Goal: Information Seeking & Learning: Learn about a topic

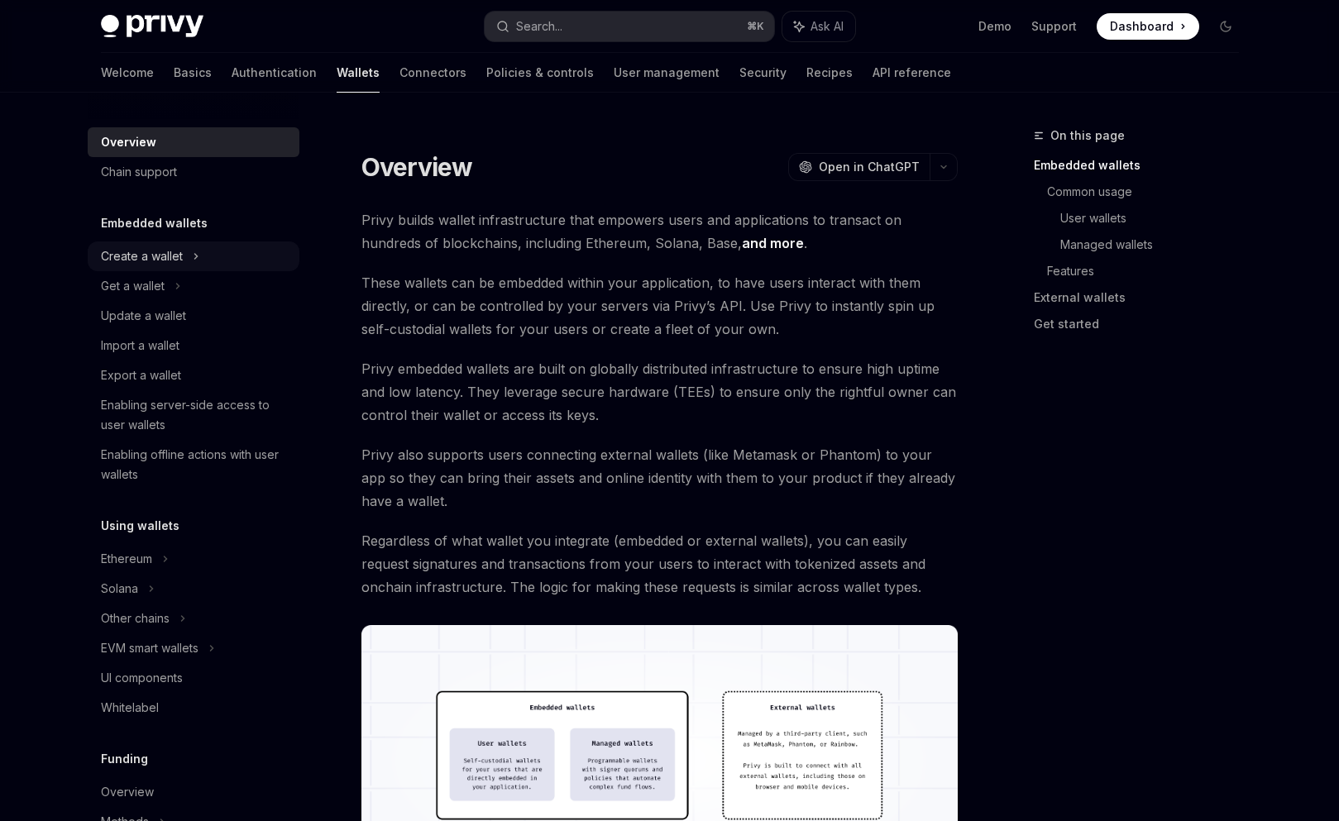
click at [155, 267] on div "Create a wallet" at bounding box center [194, 256] width 212 height 30
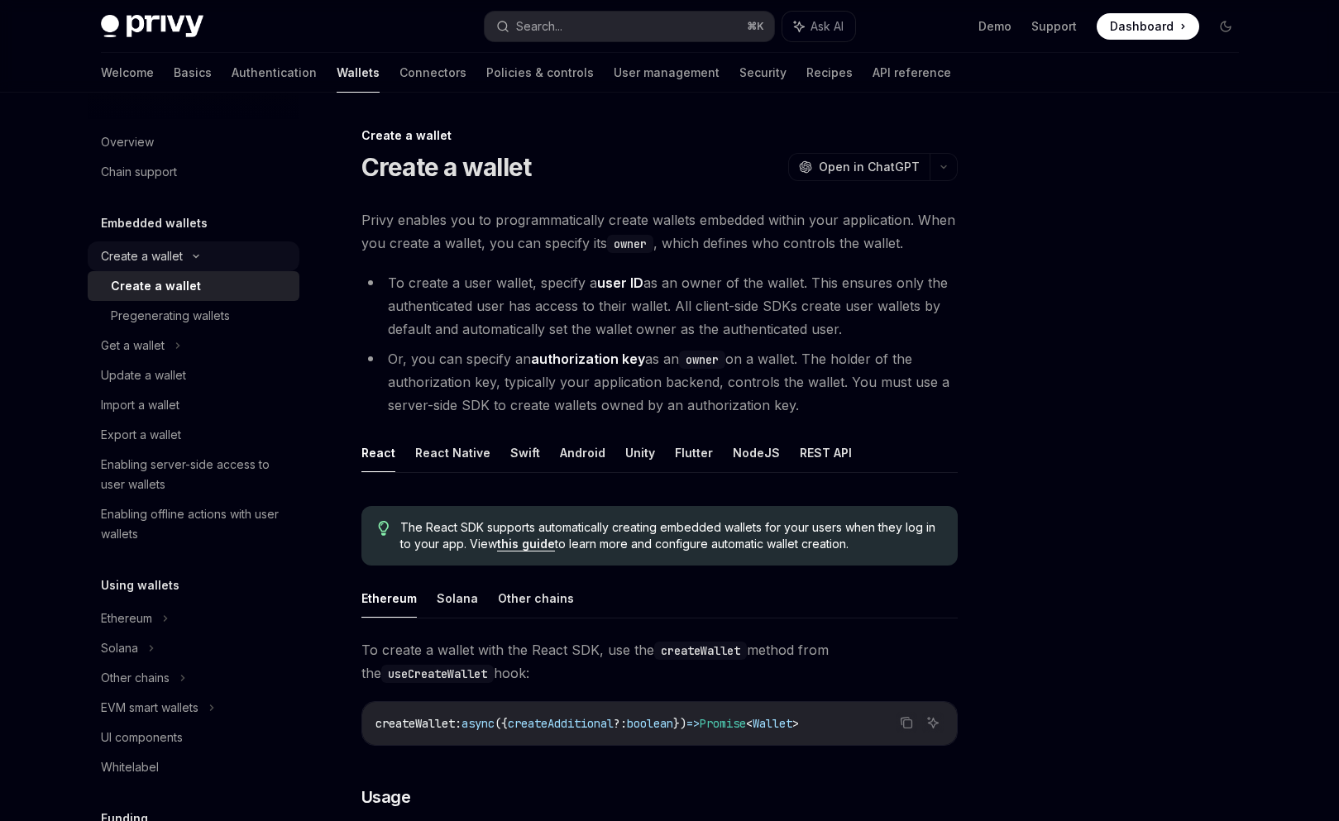
click at [162, 256] on div "Create a wallet" at bounding box center [142, 256] width 82 height 20
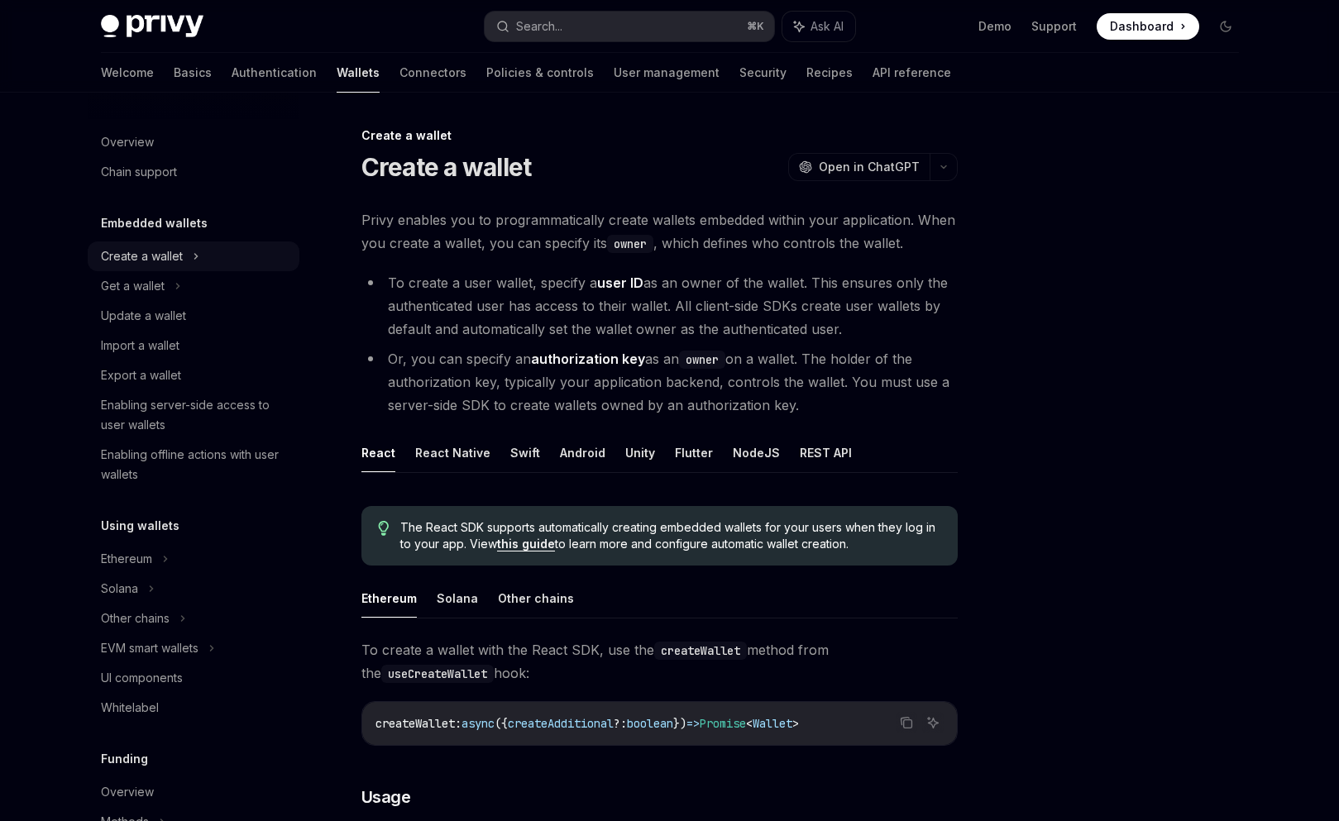
click at [163, 254] on div "Create a wallet" at bounding box center [142, 256] width 82 height 20
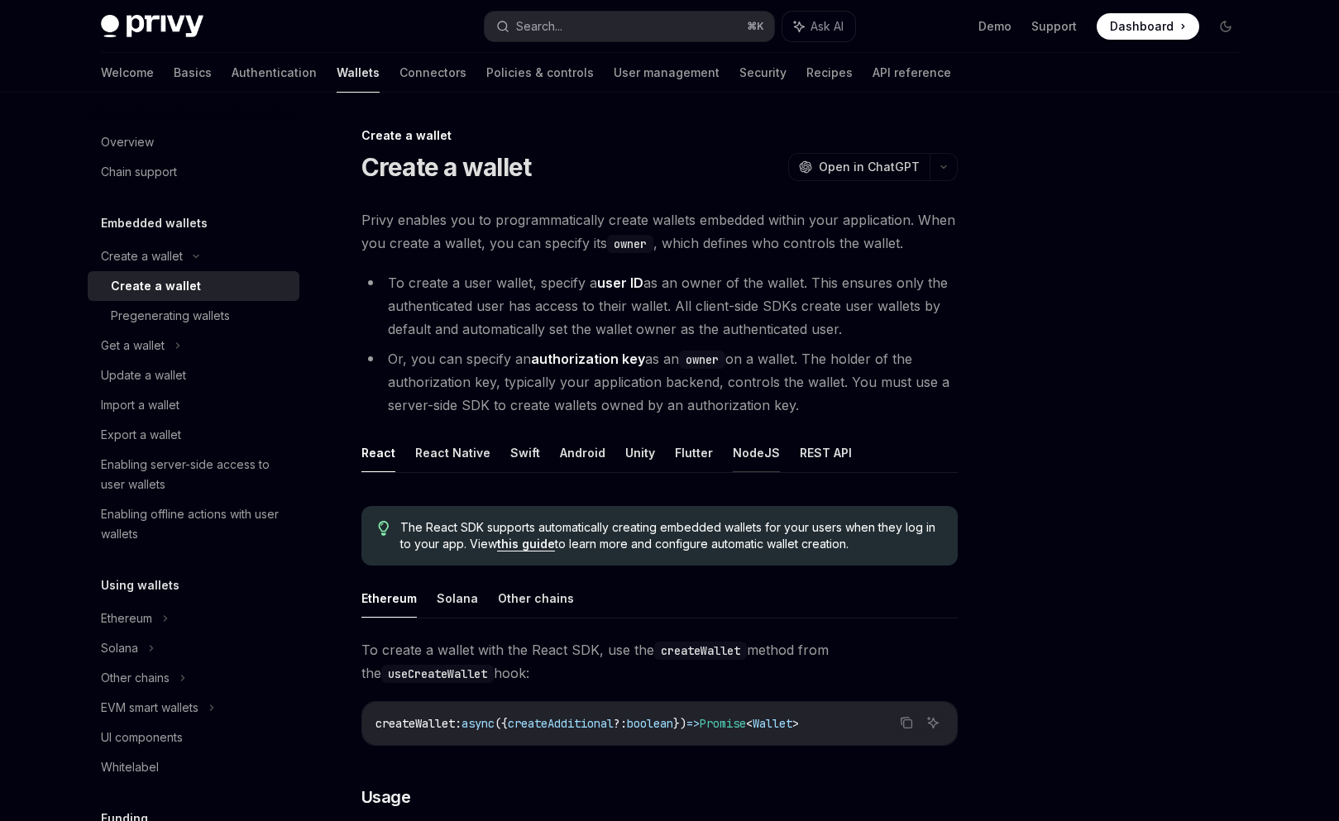
click at [733, 458] on button "NodeJS" at bounding box center [756, 452] width 47 height 39
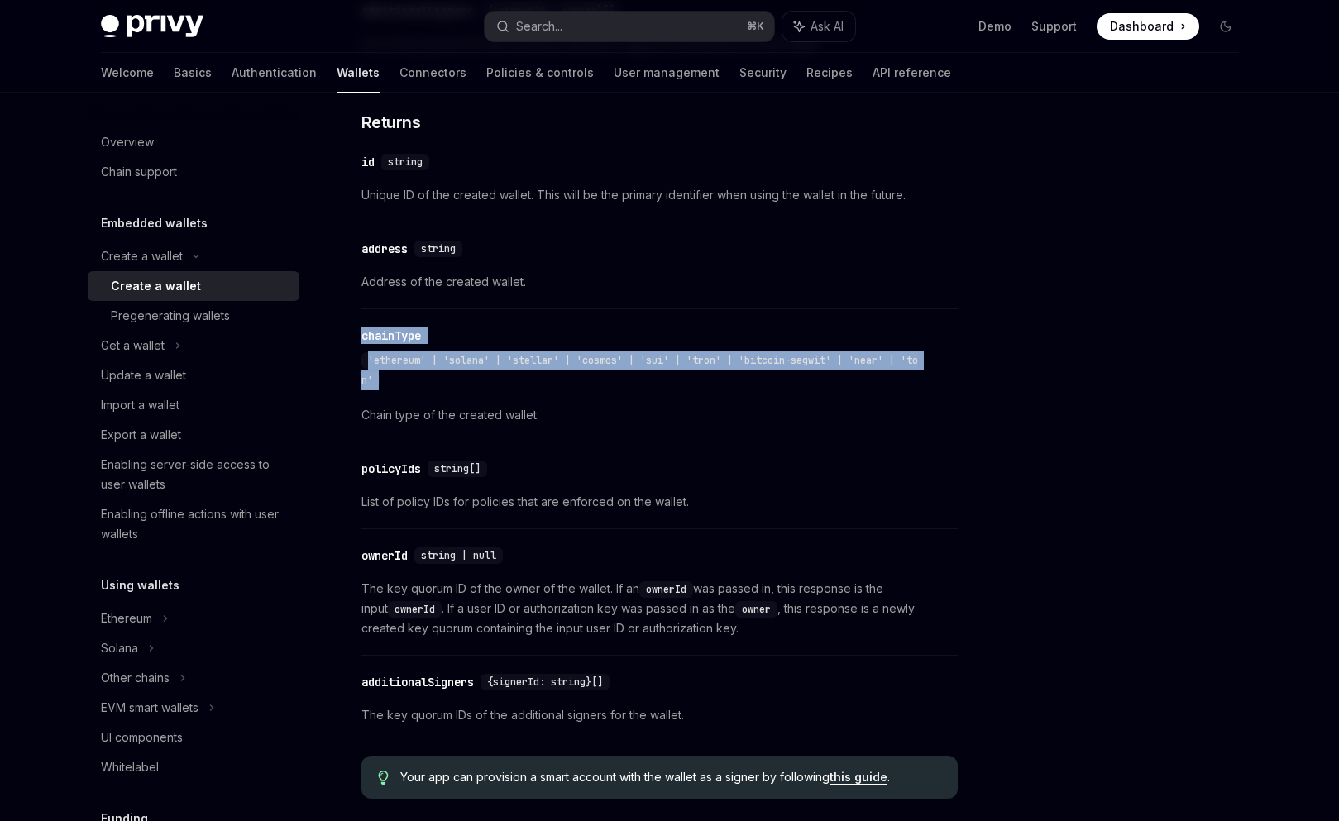
scroll to position [1799, 0]
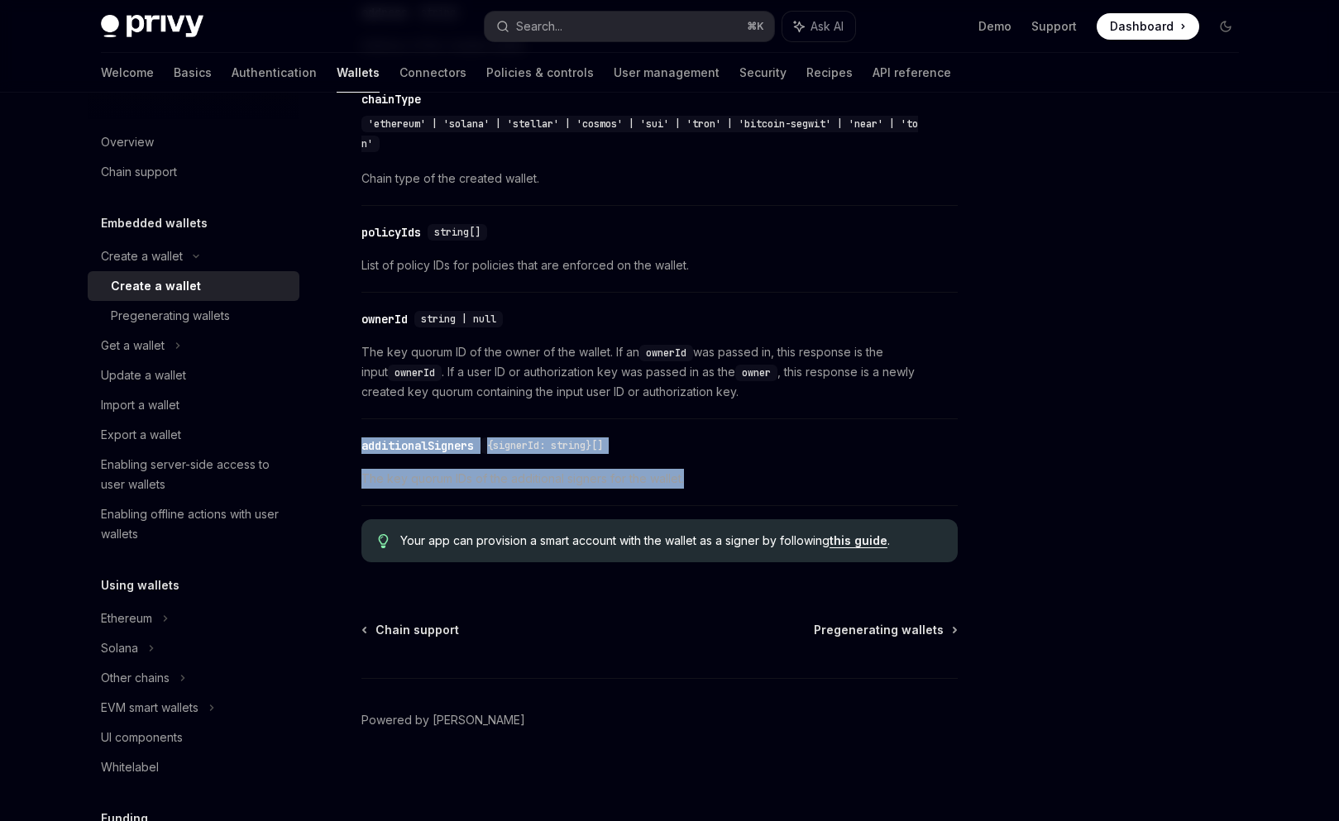
drag, startPoint x: 358, startPoint y: 201, endPoint x: 894, endPoint y: 498, distance: 612.6
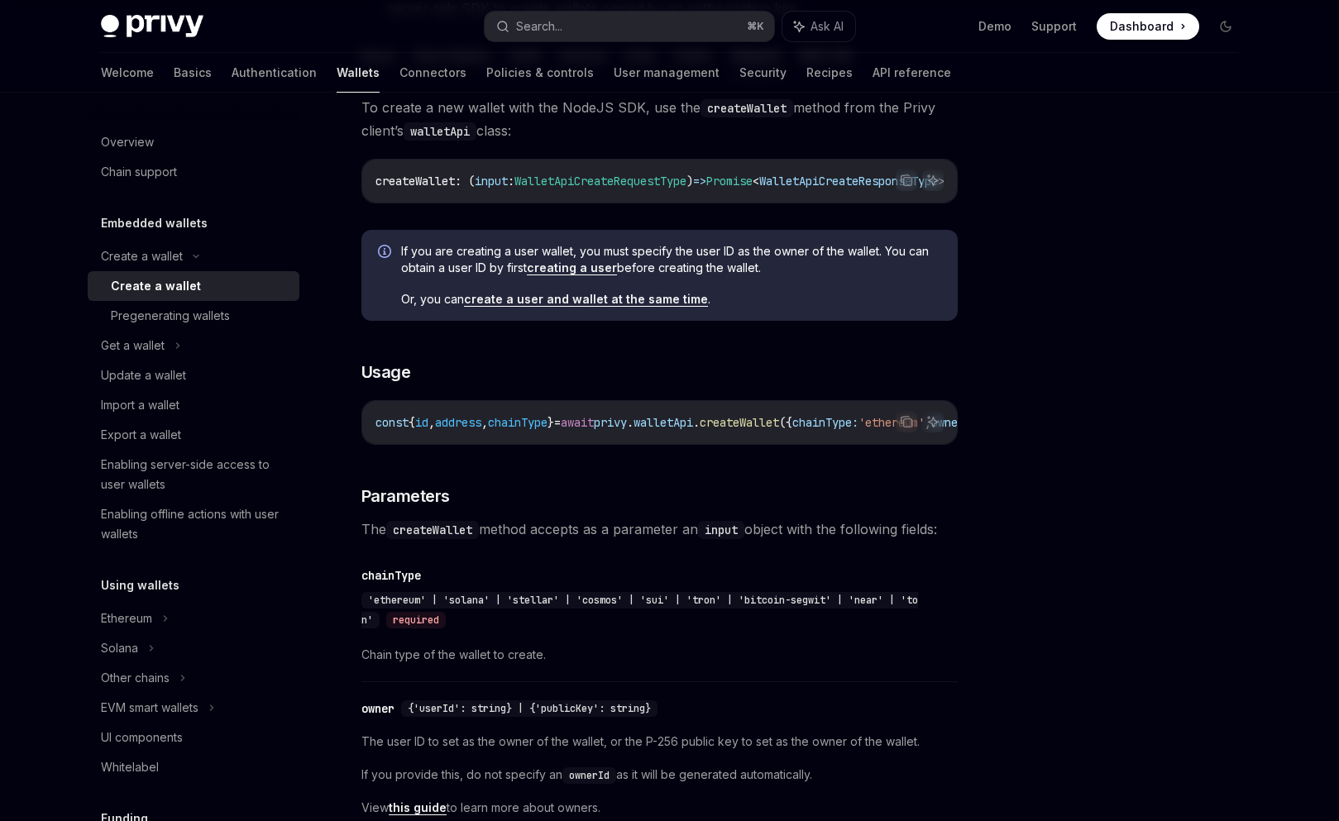
scroll to position [0, 0]
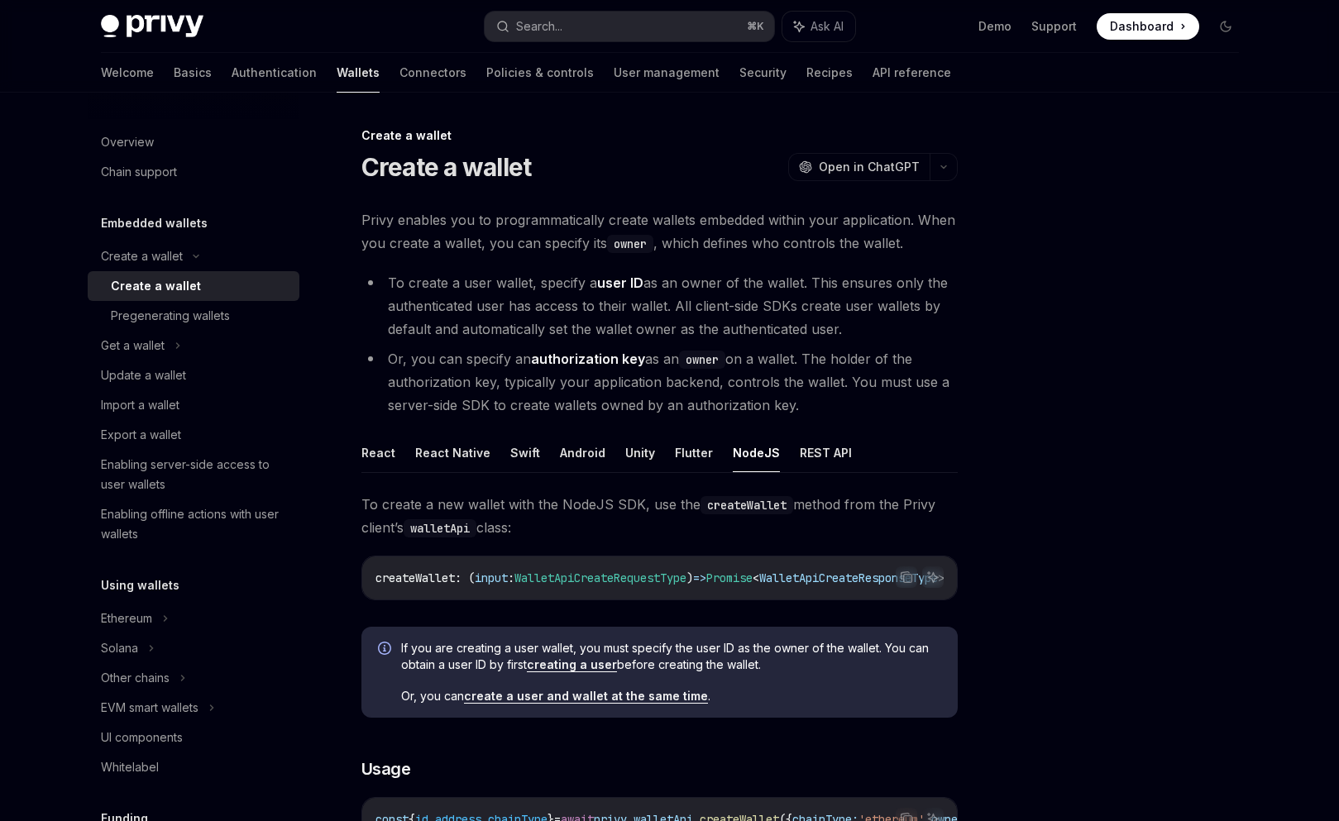
click at [569, 511] on span "To create a new wallet with the NodeJS SDK, use the createWallet method from th…" at bounding box center [659, 516] width 596 height 46
click at [155, 258] on div "Create a wallet" at bounding box center [142, 256] width 82 height 20
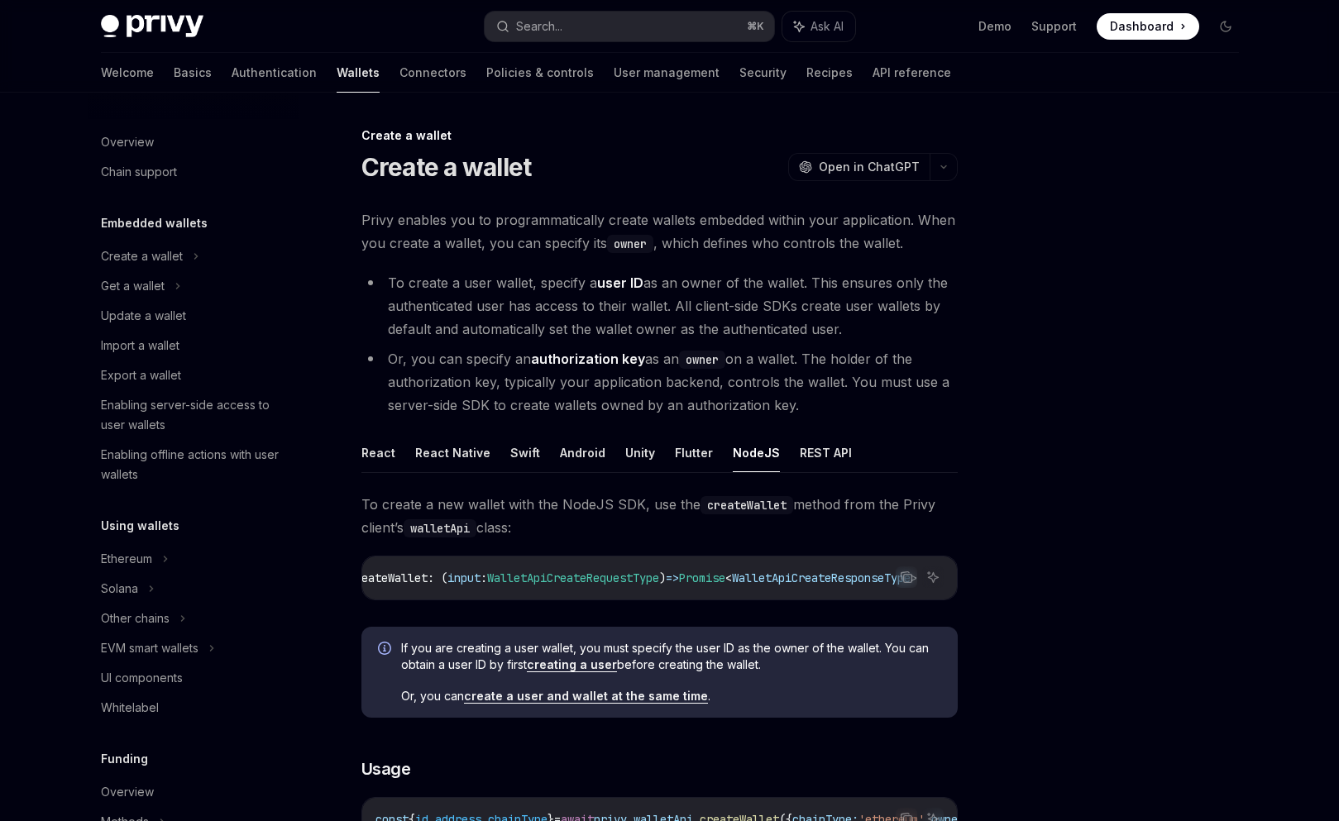
click at [148, 225] on h5 "Embedded wallets" at bounding box center [154, 223] width 107 height 20
click at [151, 249] on div "Create a wallet" at bounding box center [142, 256] width 82 height 20
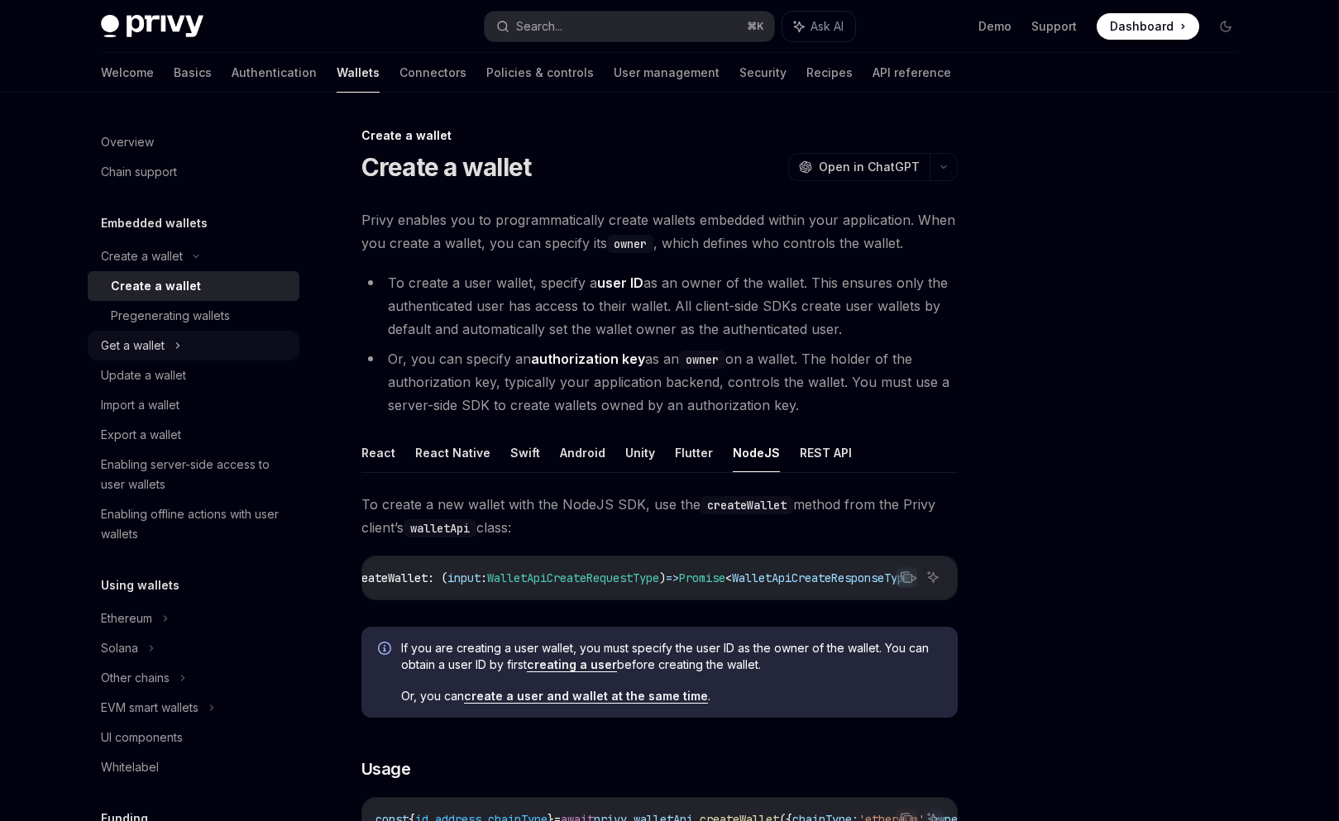
click at [154, 344] on div "Get a wallet" at bounding box center [133, 346] width 64 height 20
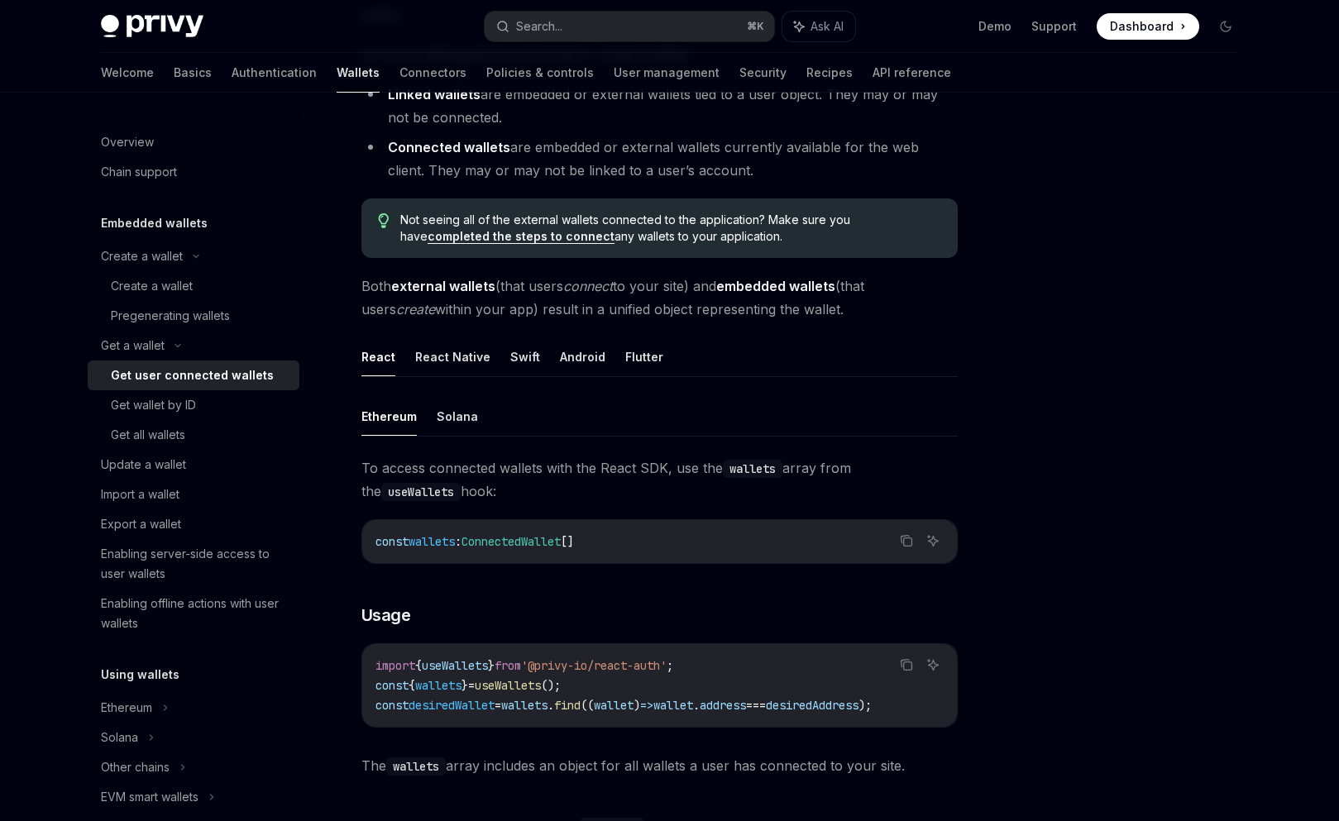
scroll to position [318, 0]
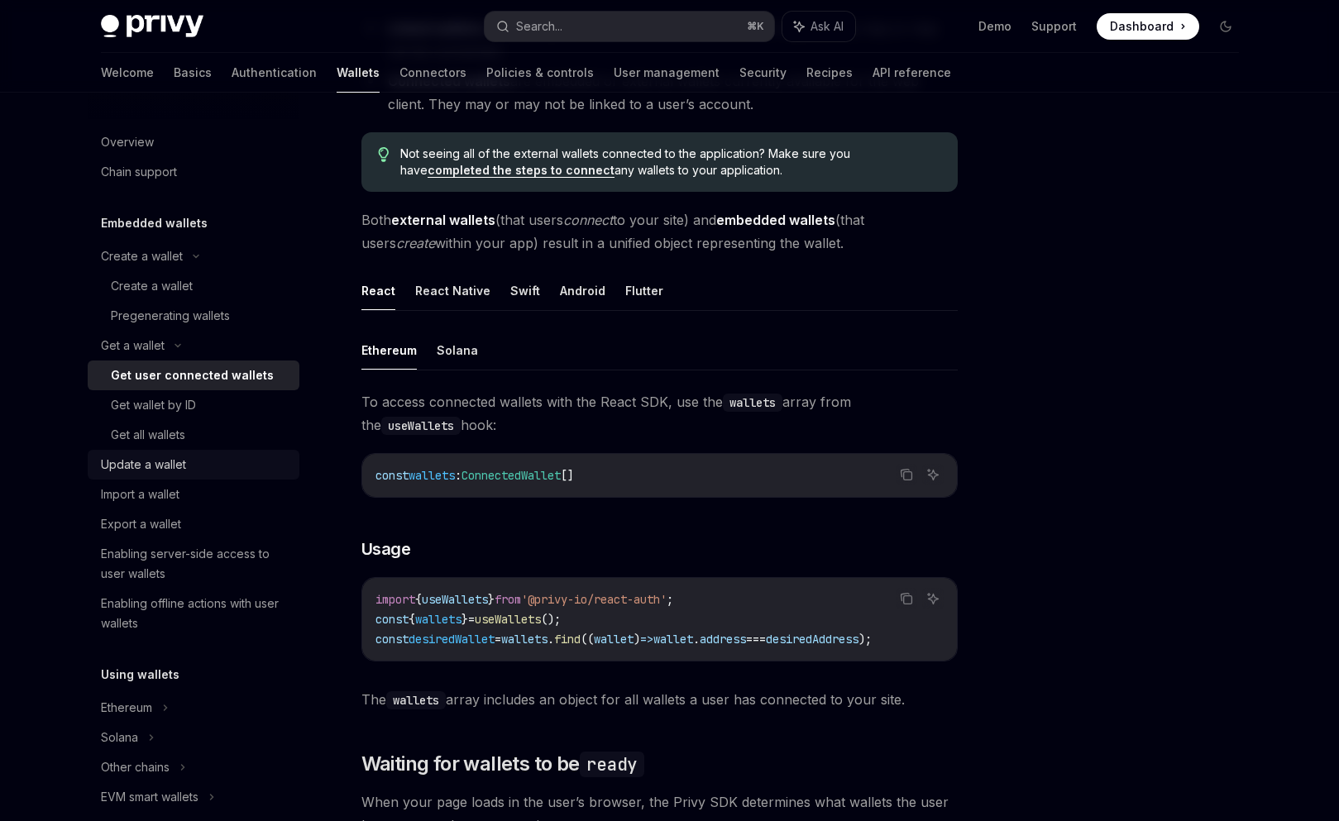
click at [163, 478] on link "Update a wallet" at bounding box center [194, 465] width 212 height 30
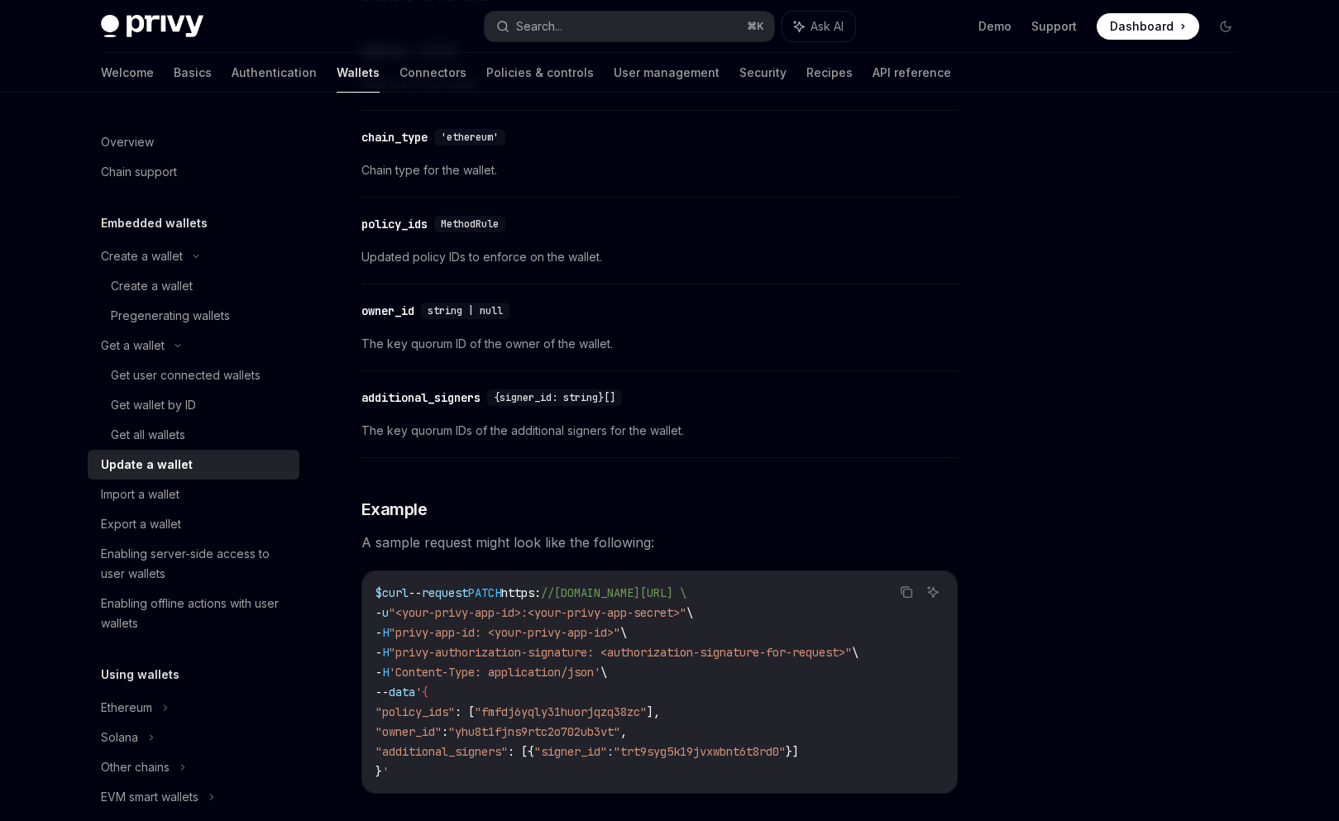
scroll to position [1535, 0]
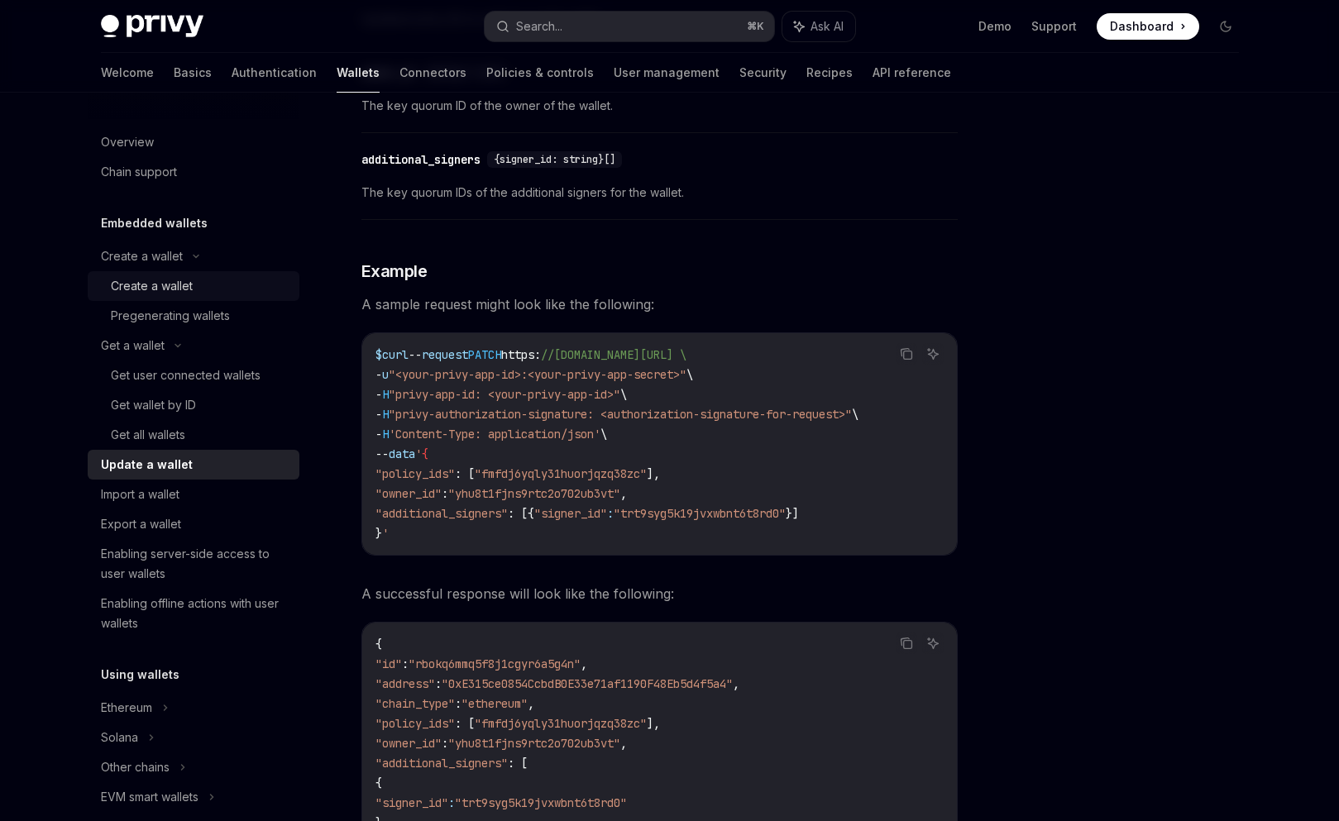
click at [160, 290] on div "Create a wallet" at bounding box center [152, 286] width 82 height 20
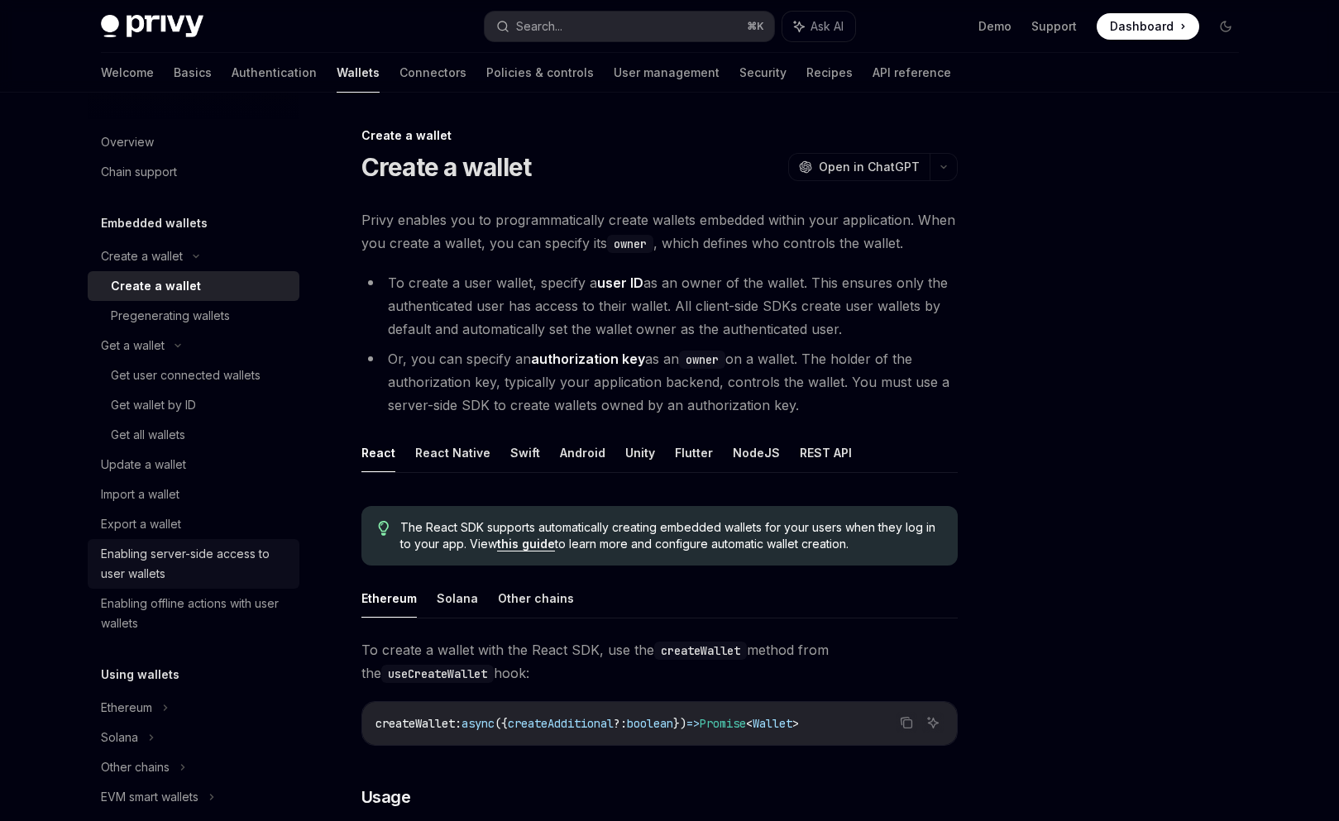
click at [160, 547] on div "Enabling server-side access to user wallets" at bounding box center [195, 564] width 189 height 40
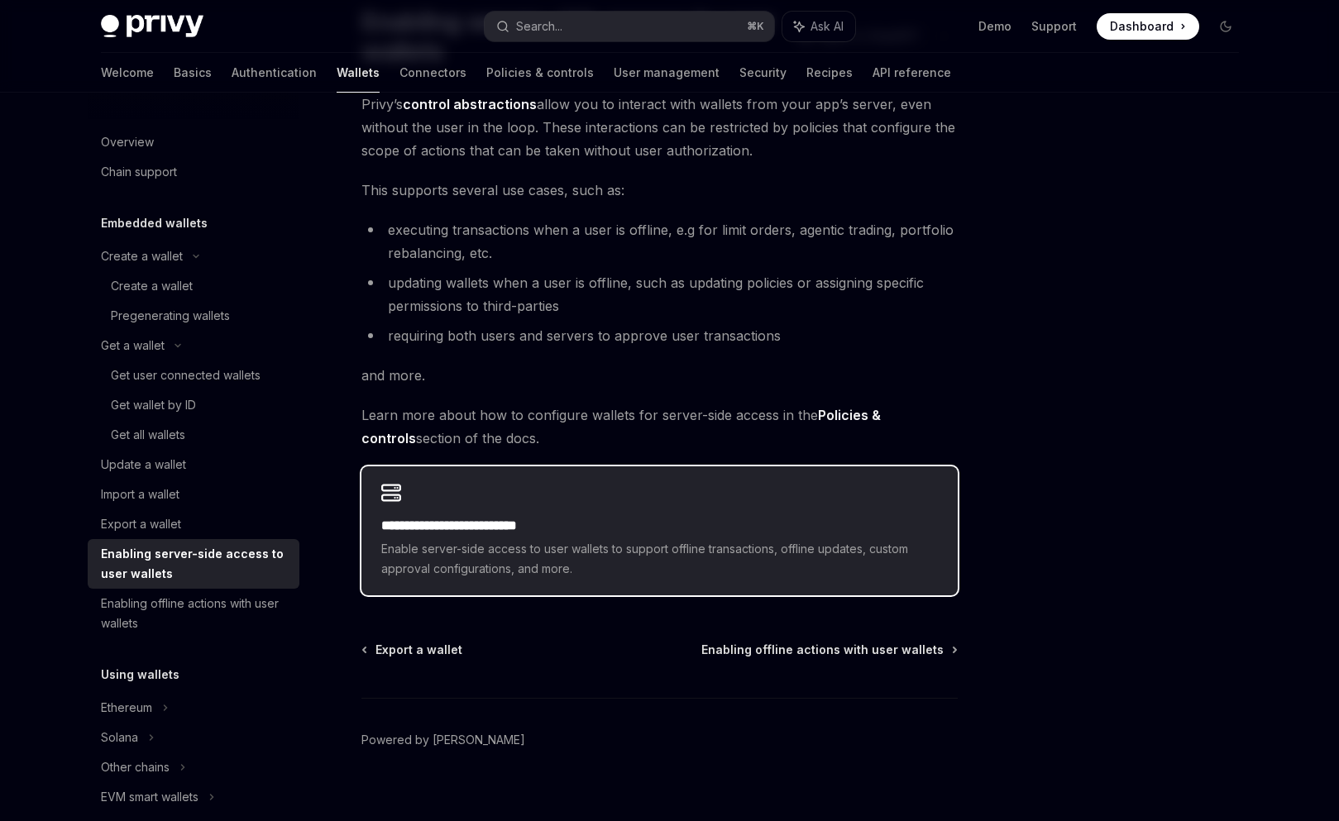
scroll to position [165, 0]
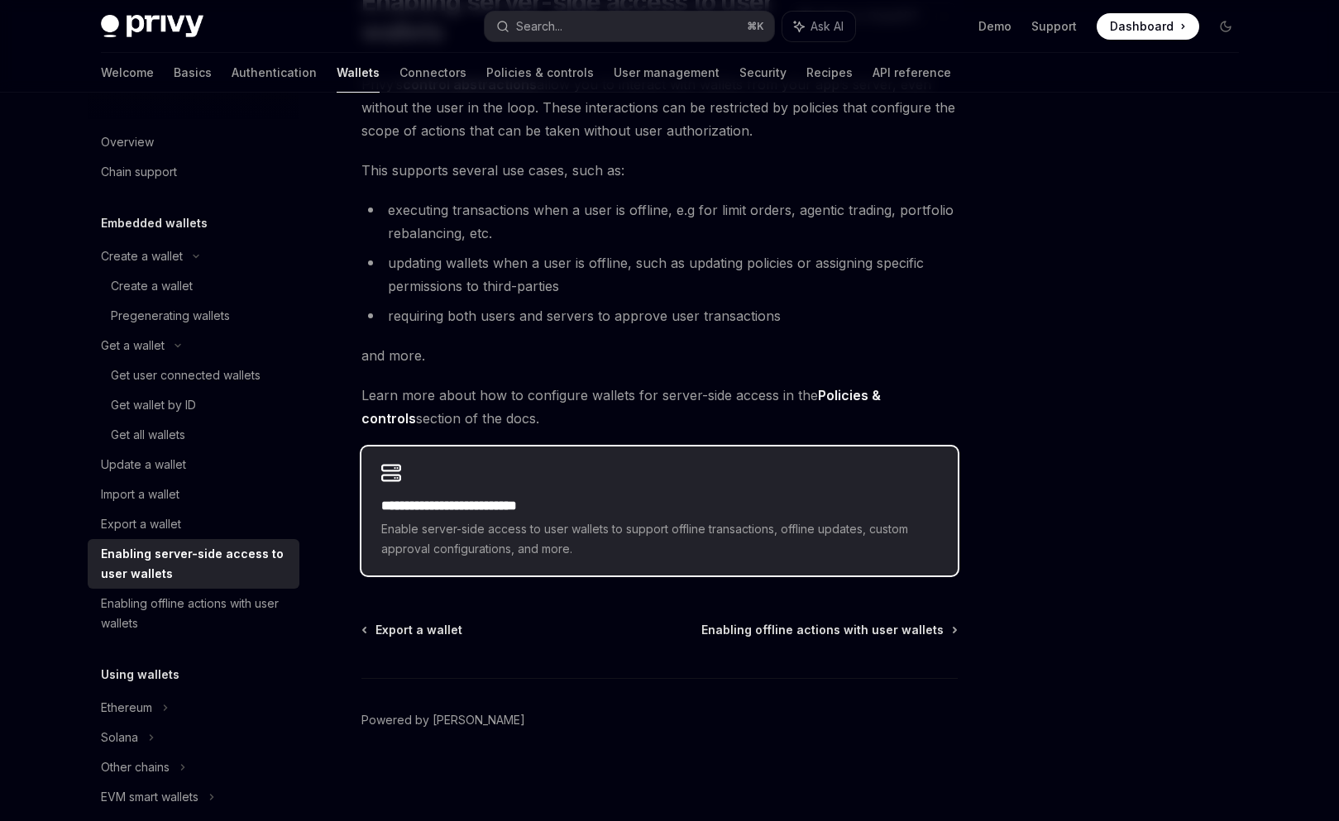
click at [648, 480] on div "**********" at bounding box center [659, 511] width 596 height 129
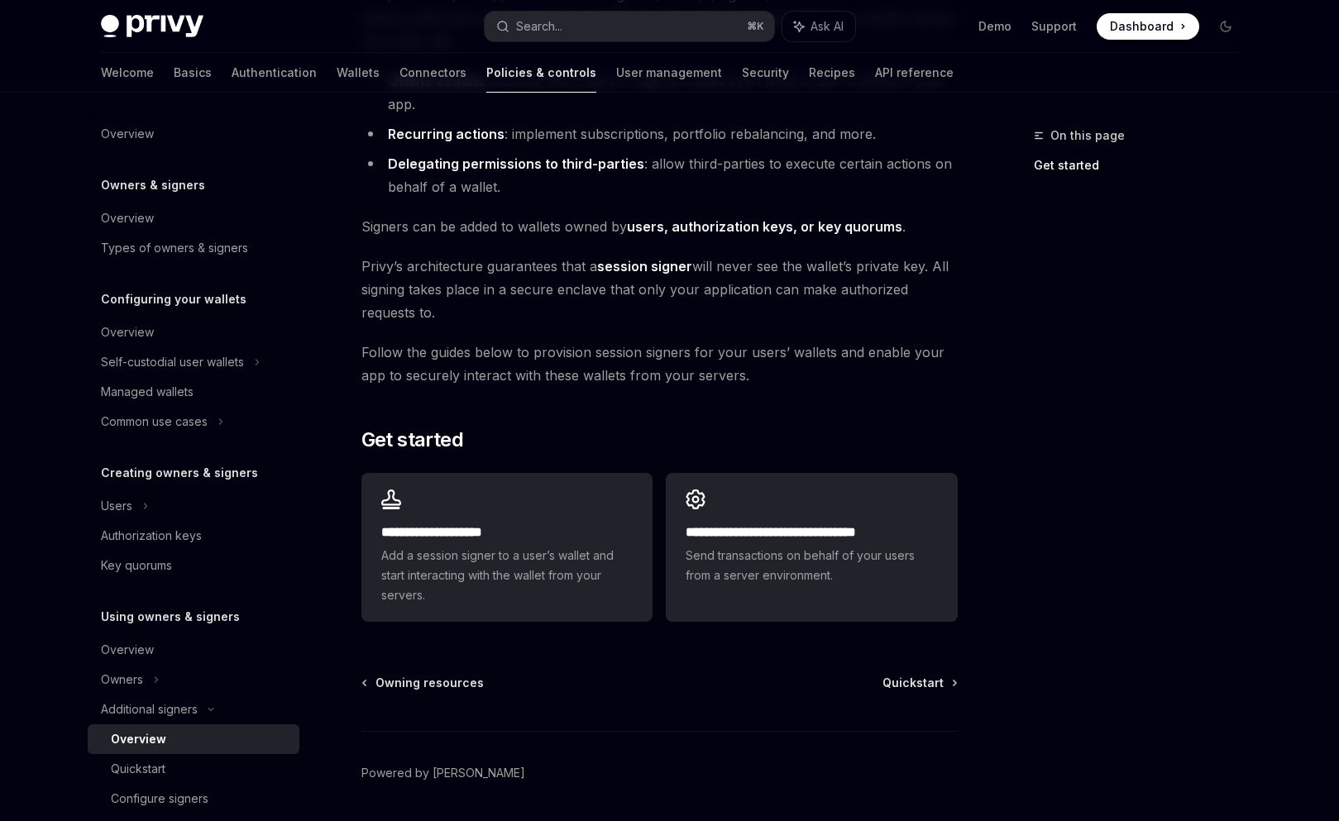
scroll to position [278, 0]
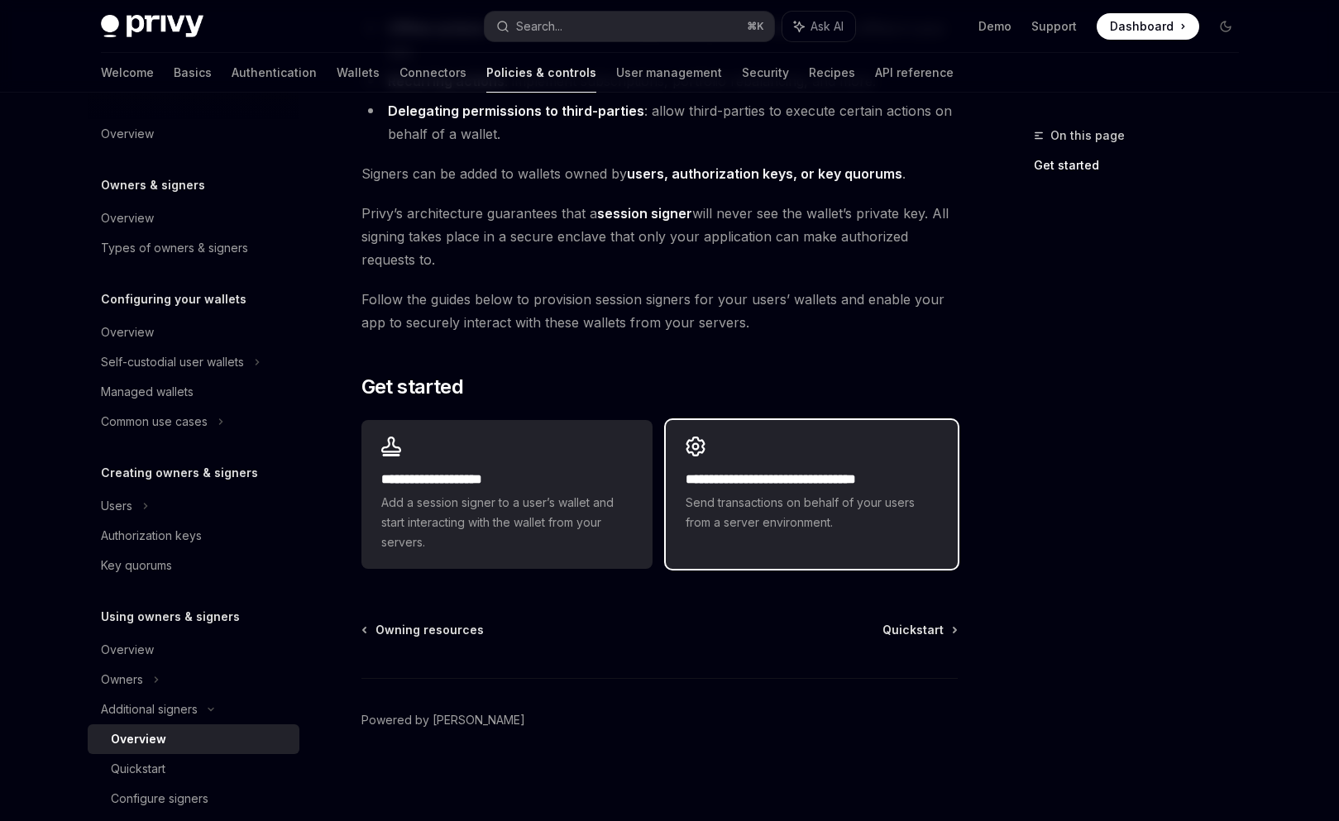
click at [745, 556] on link "**********" at bounding box center [811, 494] width 291 height 149
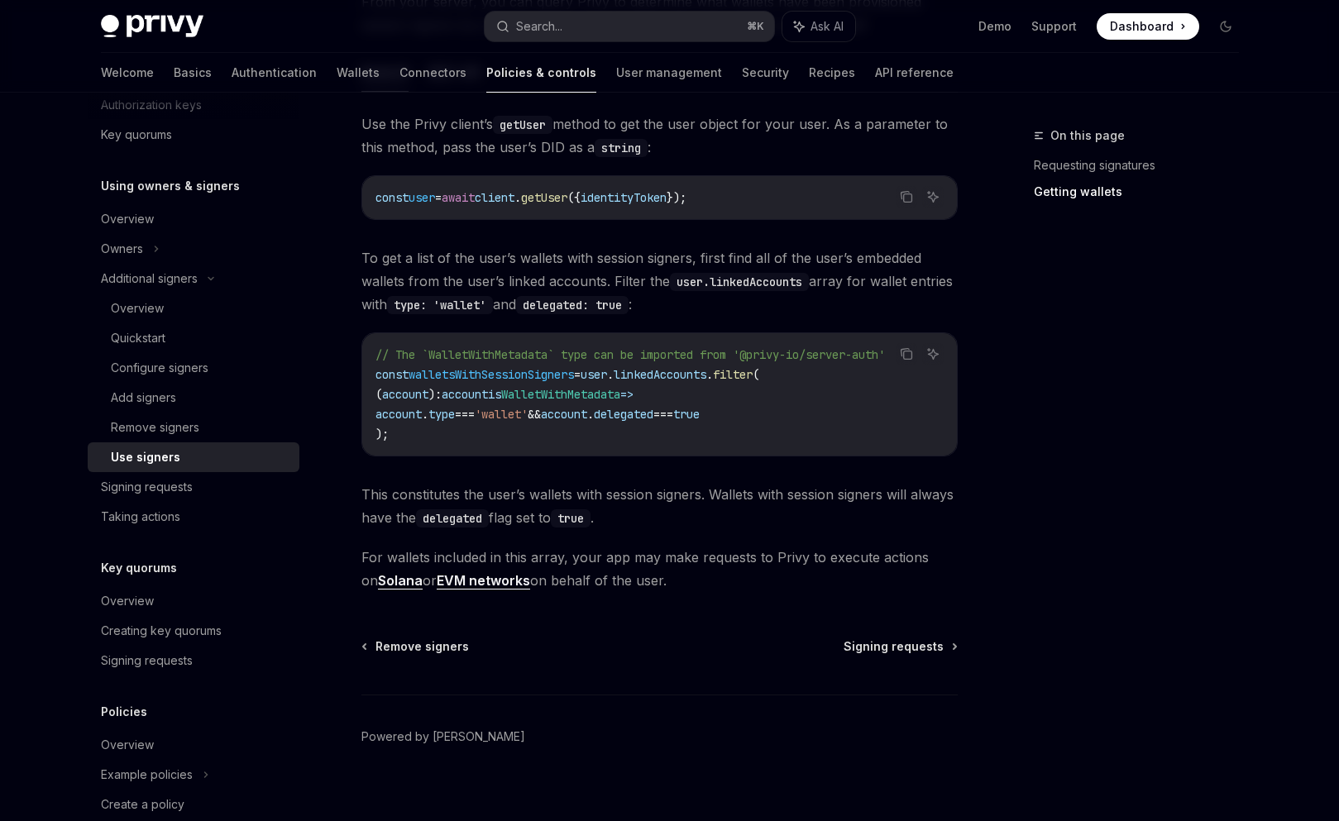
scroll to position [705, 0]
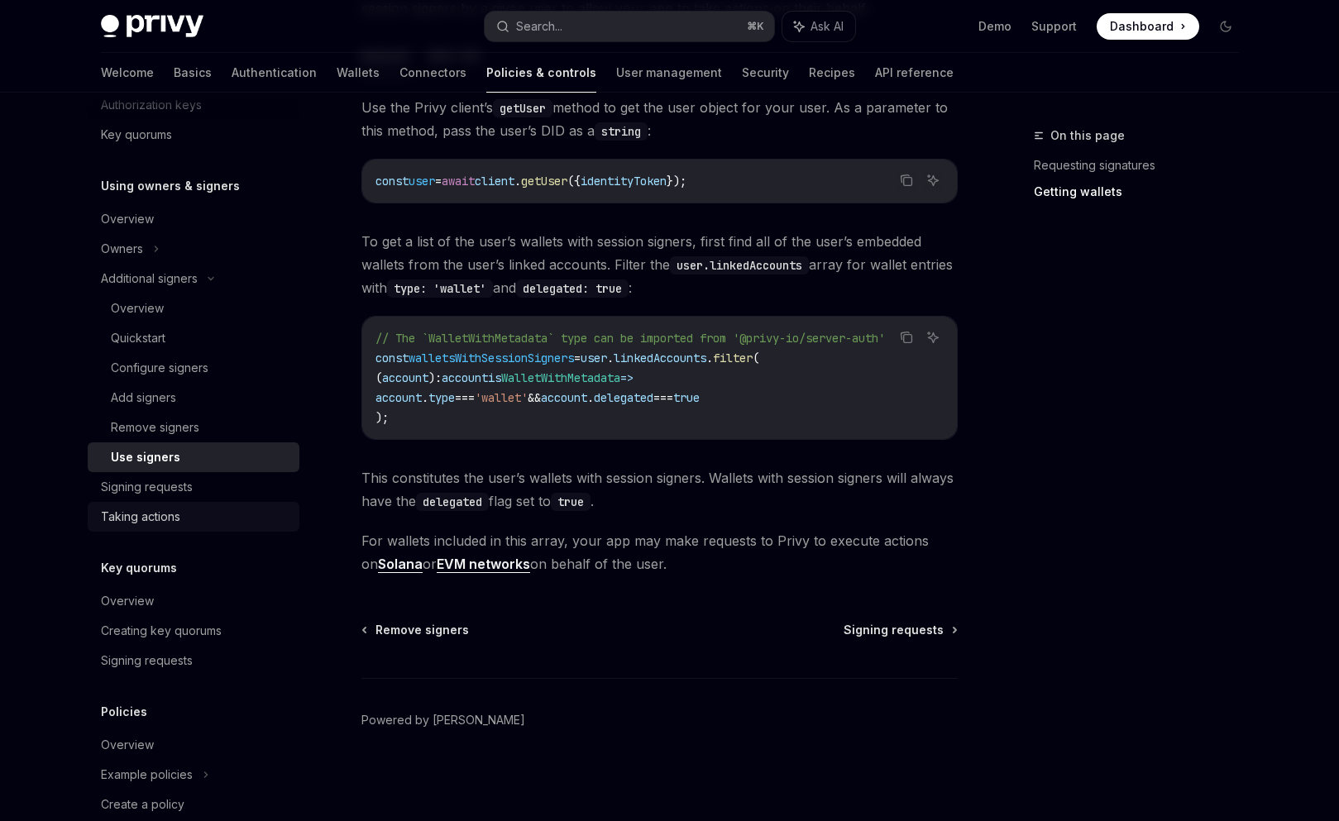
click at [158, 515] on div "Taking actions" at bounding box center [140, 517] width 79 height 20
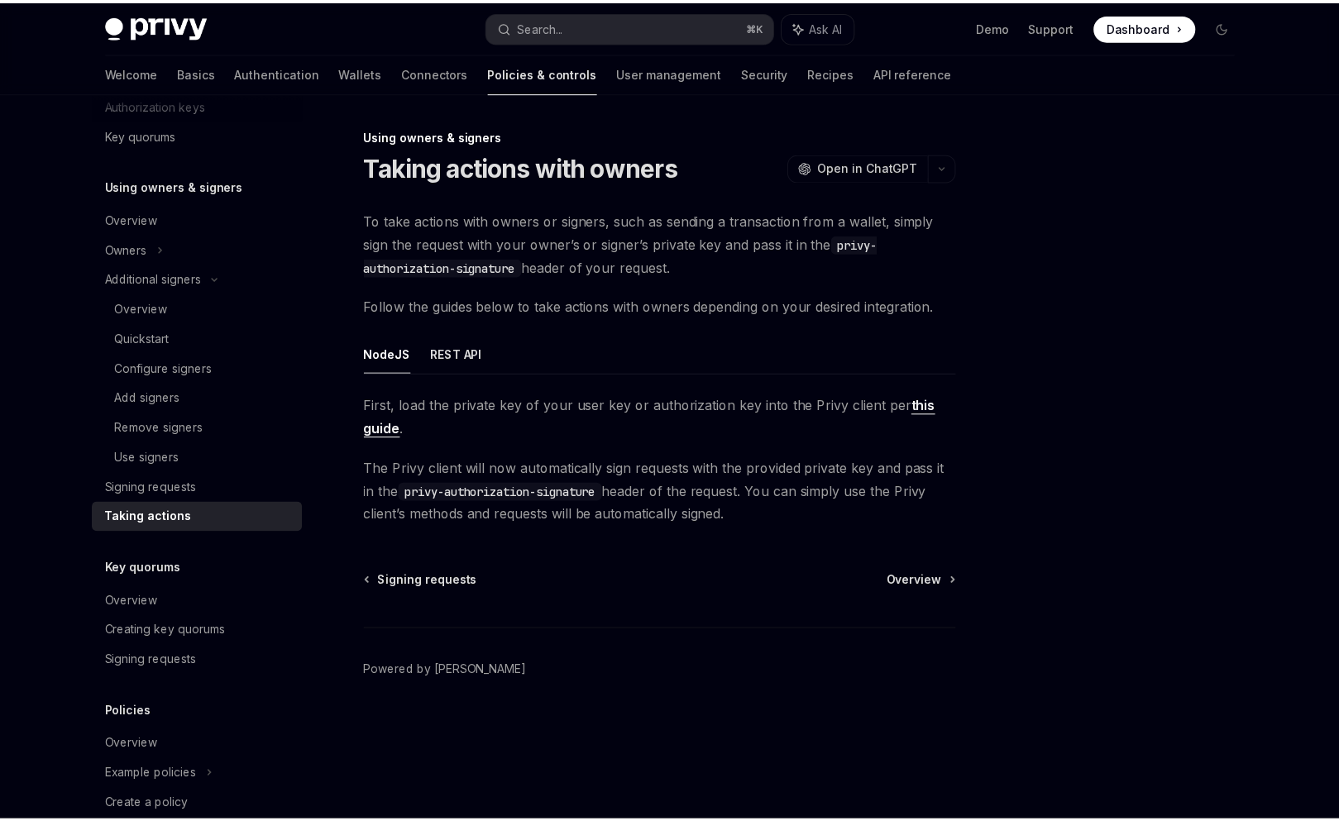
scroll to position [495, 0]
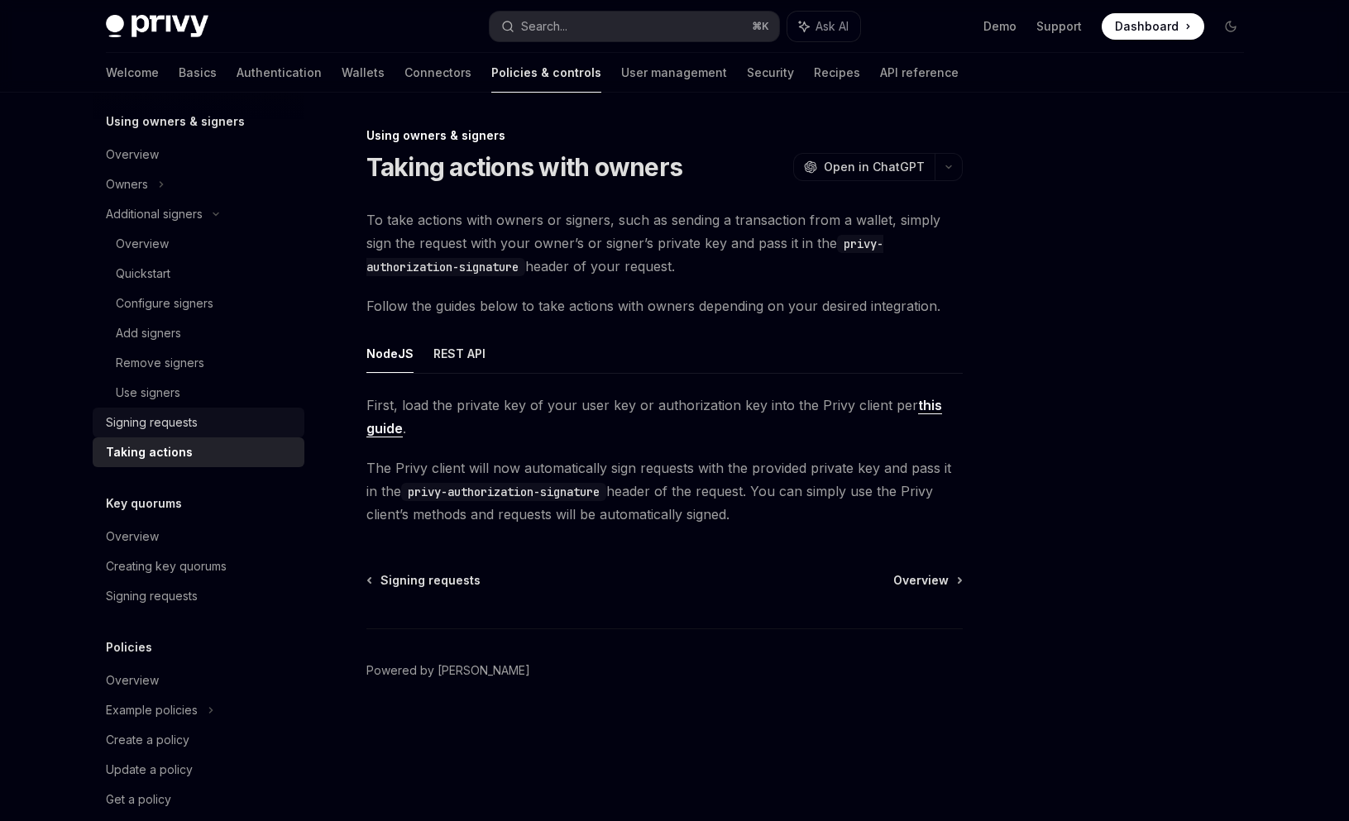
click at [183, 425] on div "Signing requests" at bounding box center [152, 423] width 92 height 20
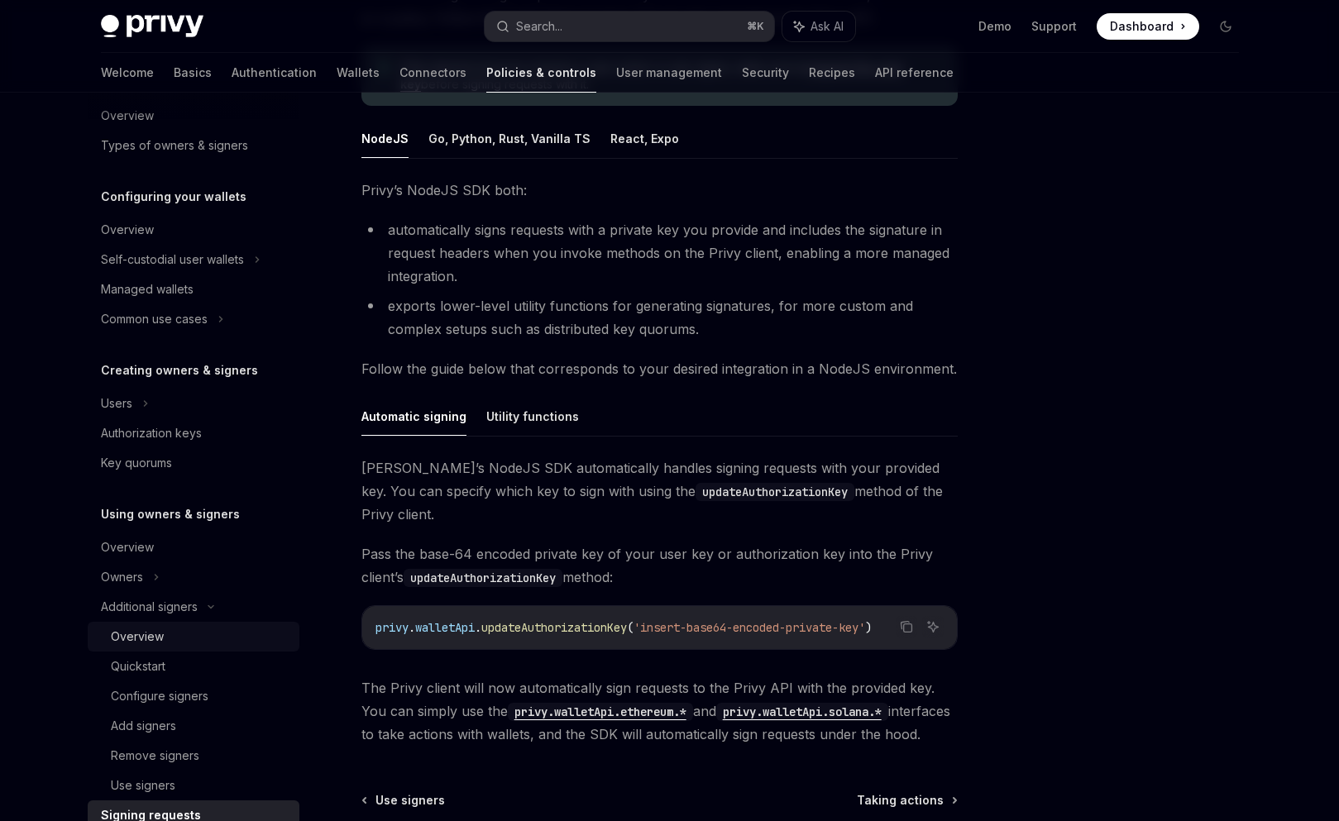
scroll to position [118, 0]
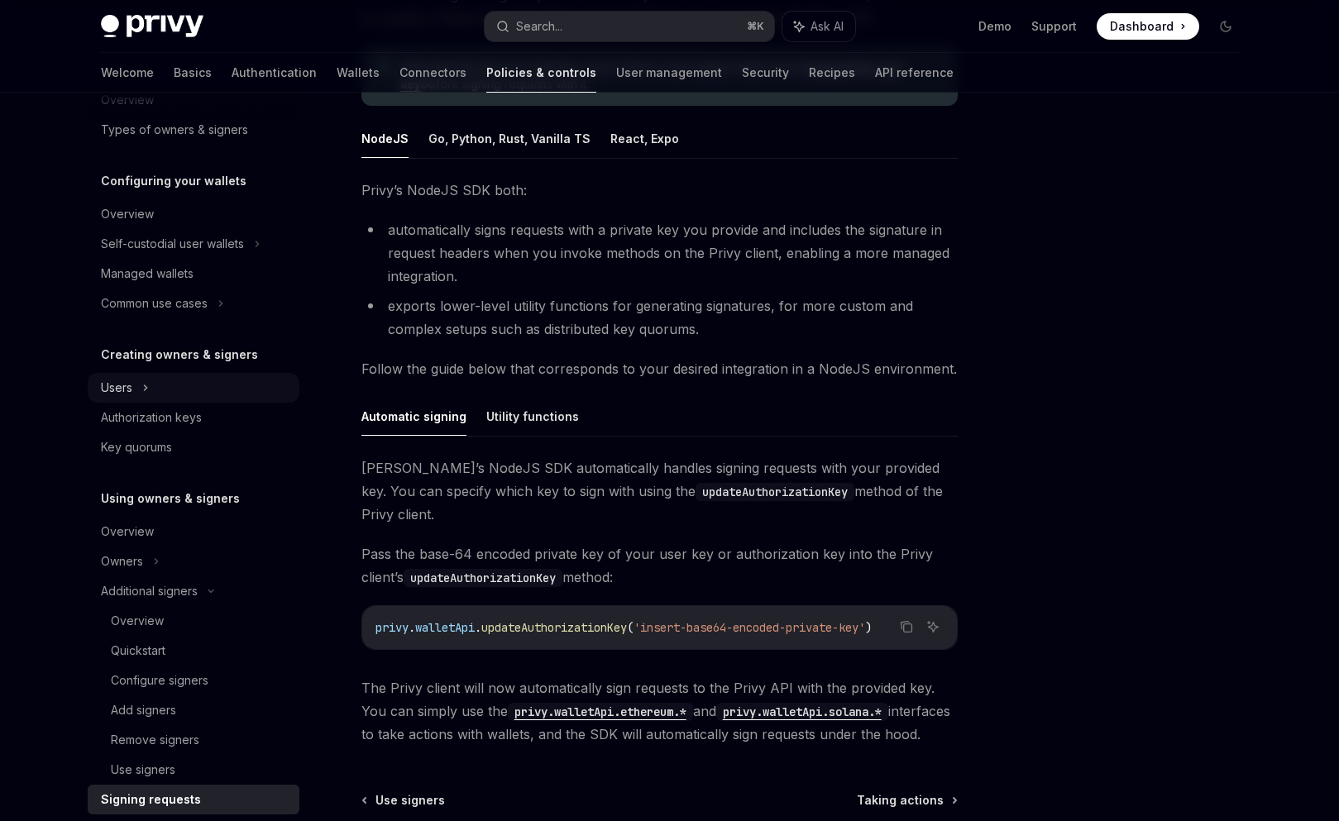
click at [122, 382] on div "Users" at bounding box center [116, 388] width 31 height 20
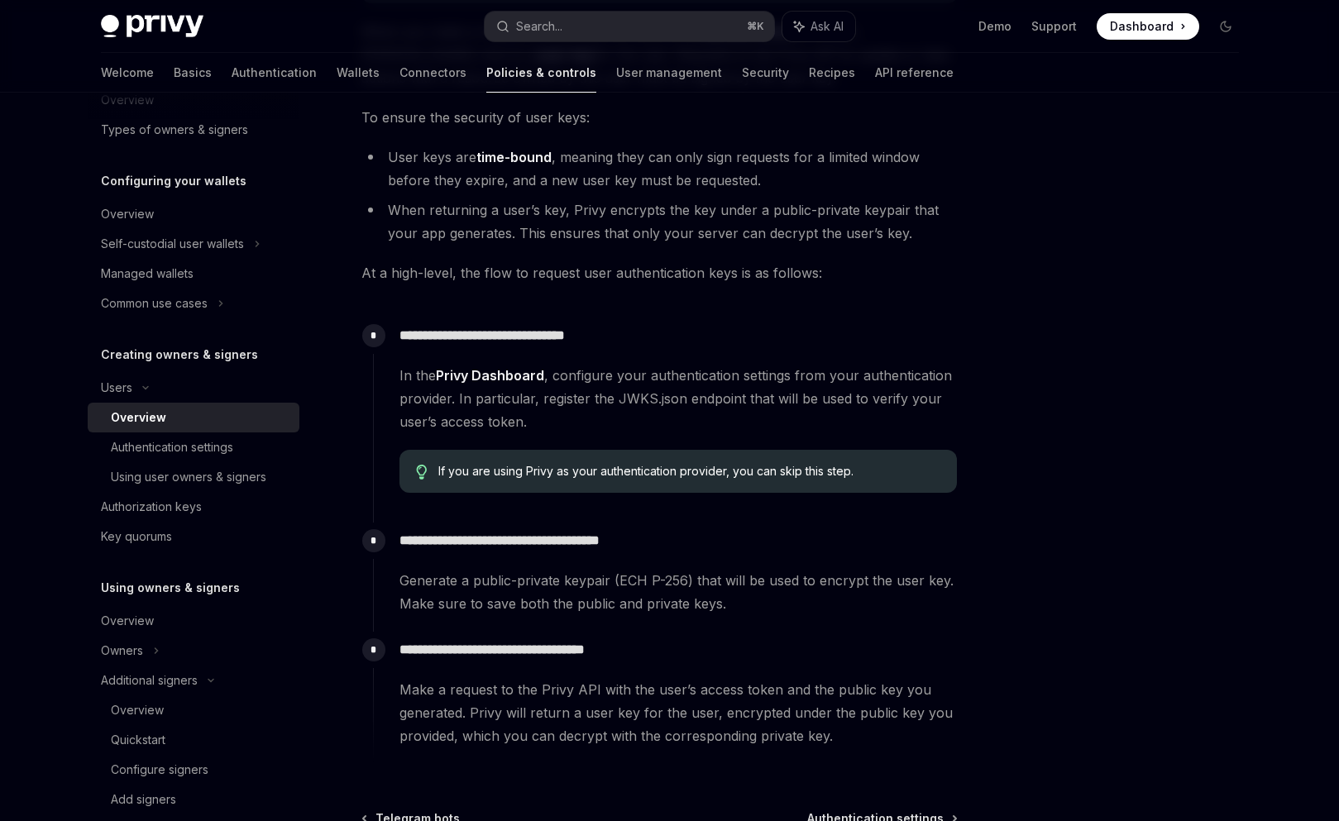
scroll to position [370, 0]
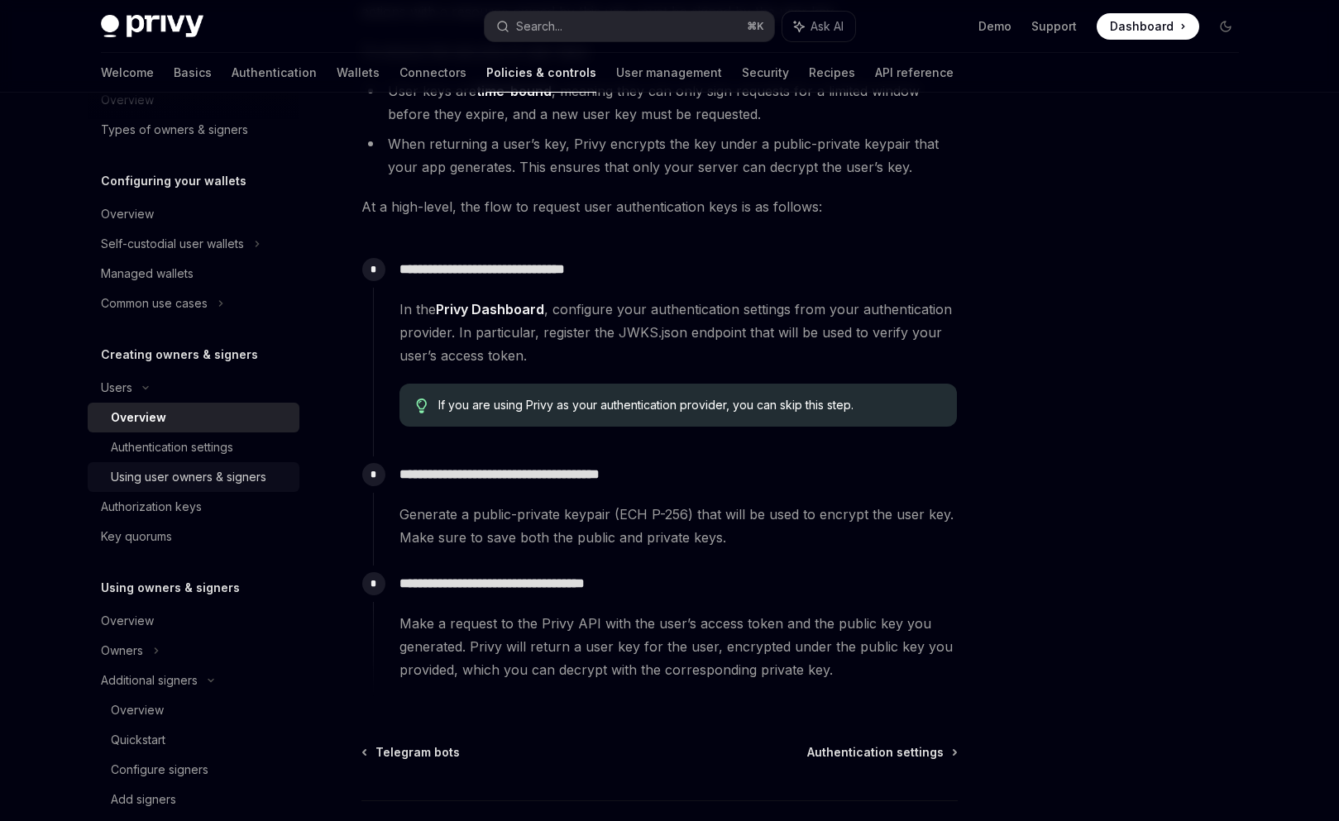
click at [218, 480] on div "Using user owners & signers" at bounding box center [188, 477] width 155 height 20
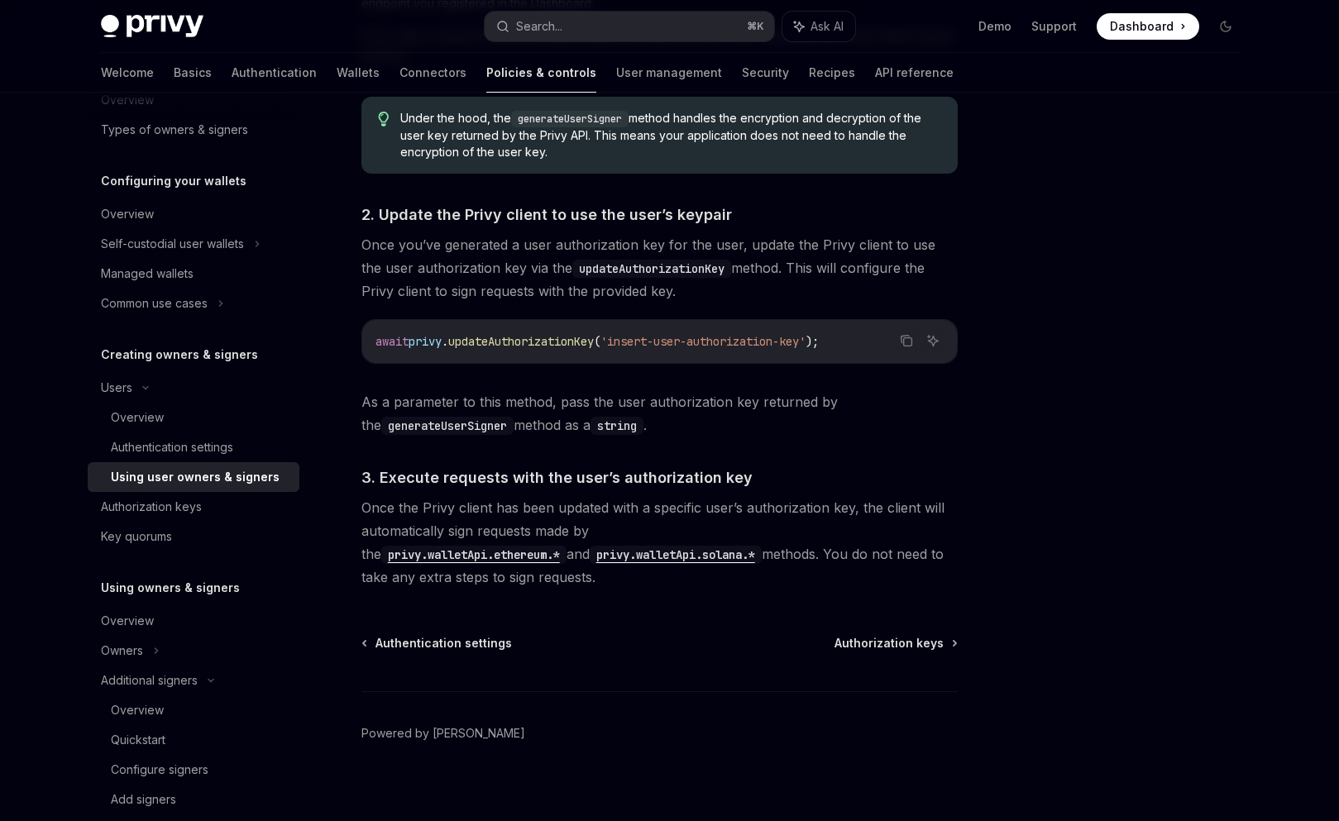
scroll to position [1138, 0]
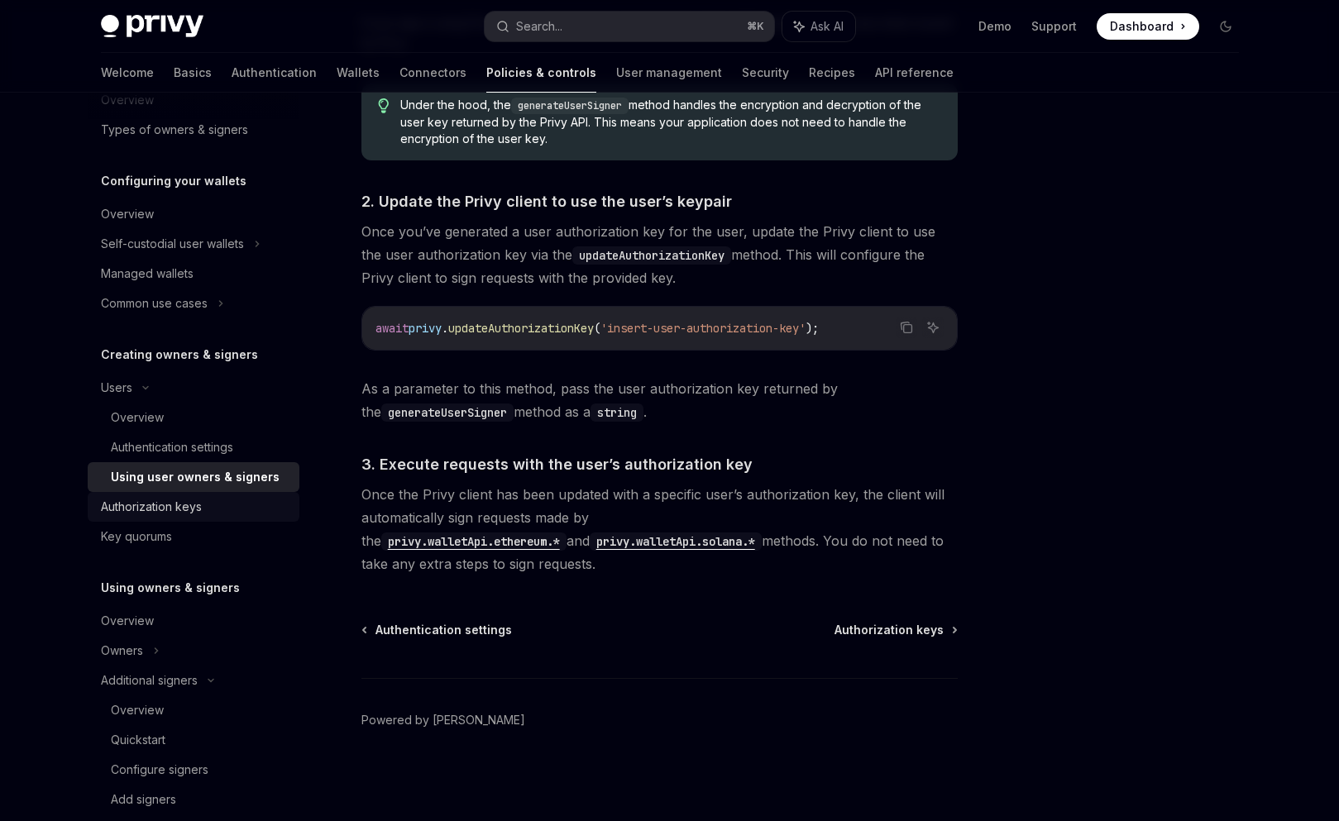
click at [174, 512] on div "Authorization keys" at bounding box center [151, 507] width 101 height 20
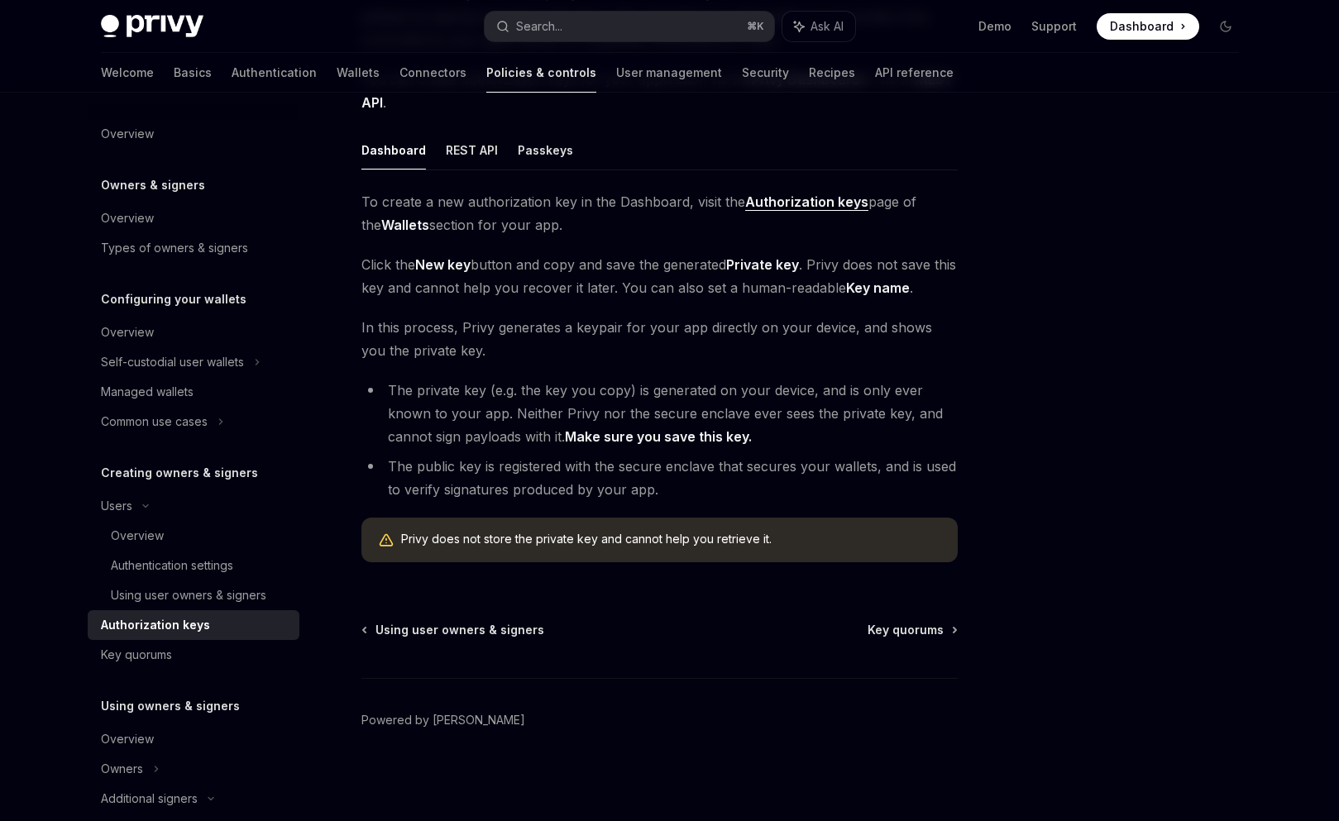
scroll to position [213, 0]
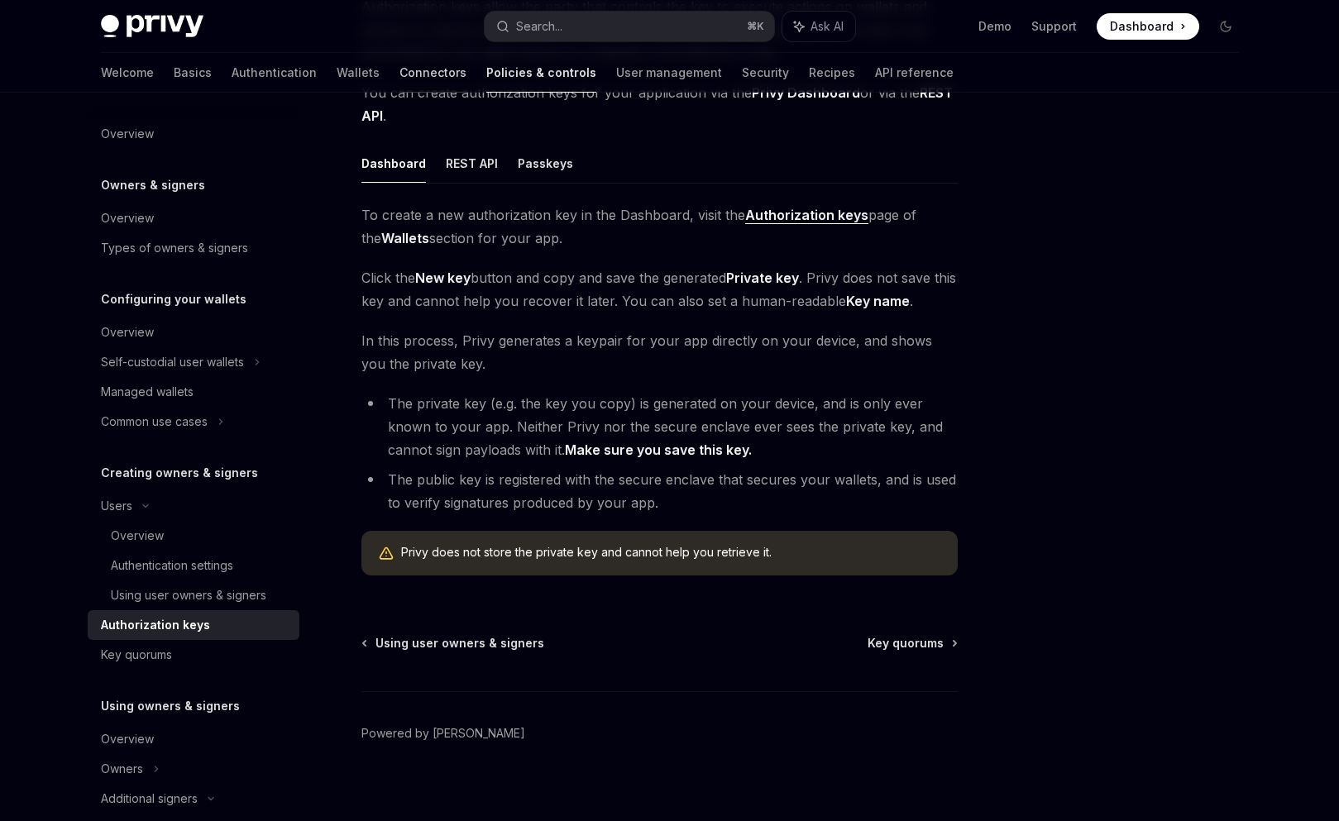
click at [399, 77] on link "Connectors" at bounding box center [432, 73] width 67 height 40
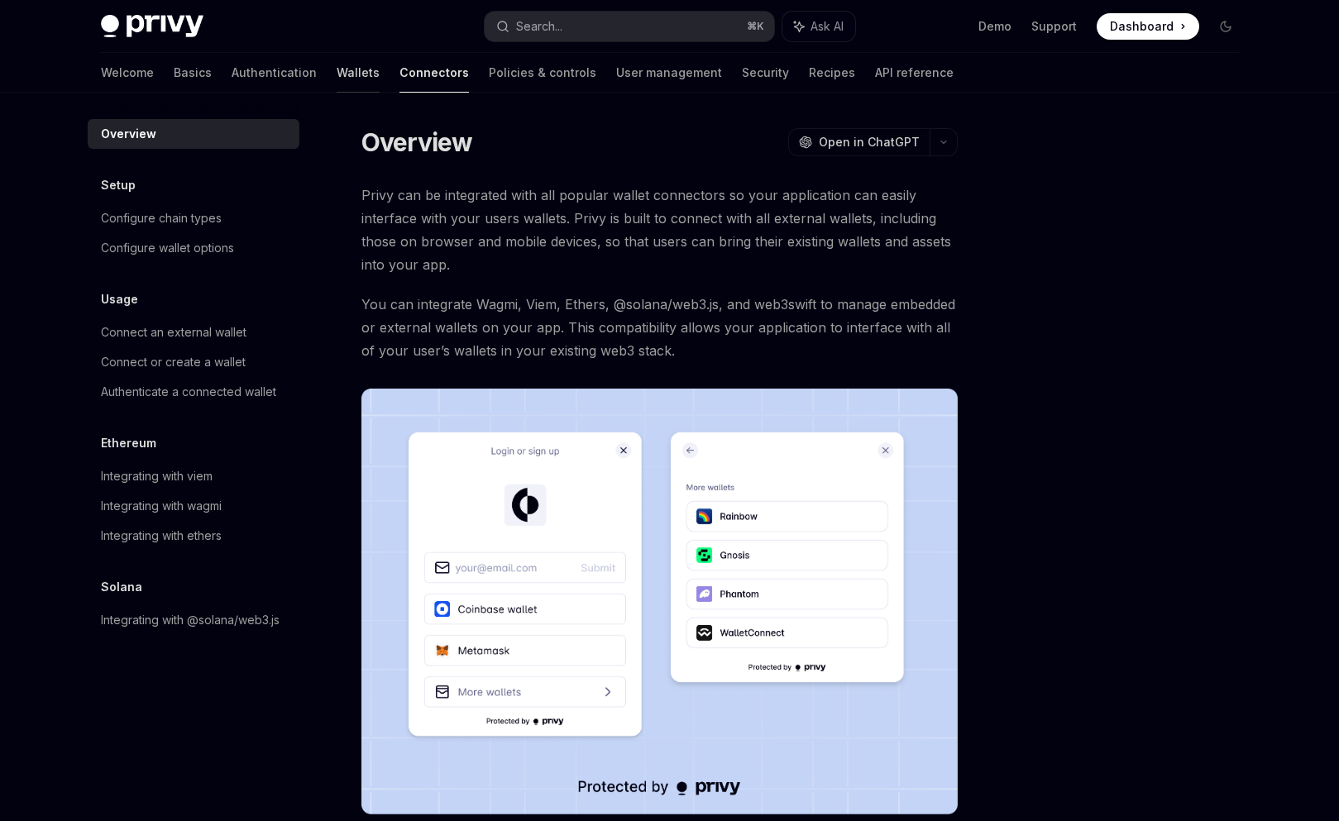
click at [337, 76] on link "Wallets" at bounding box center [358, 73] width 43 height 40
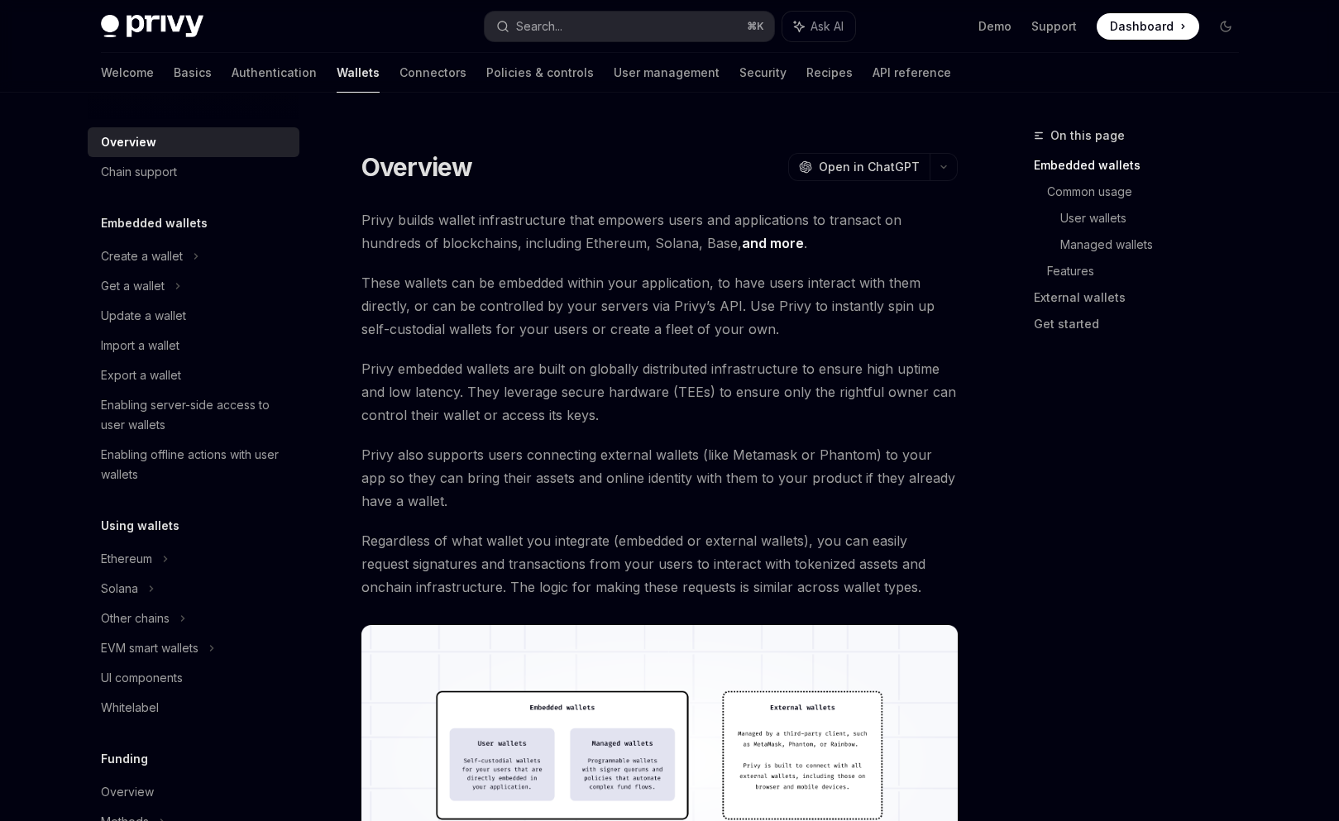
click at [459, 338] on span "These wallets can be embedded within your application, to have users interact w…" at bounding box center [659, 305] width 596 height 69
click at [146, 257] on div "Create a wallet" at bounding box center [142, 256] width 82 height 20
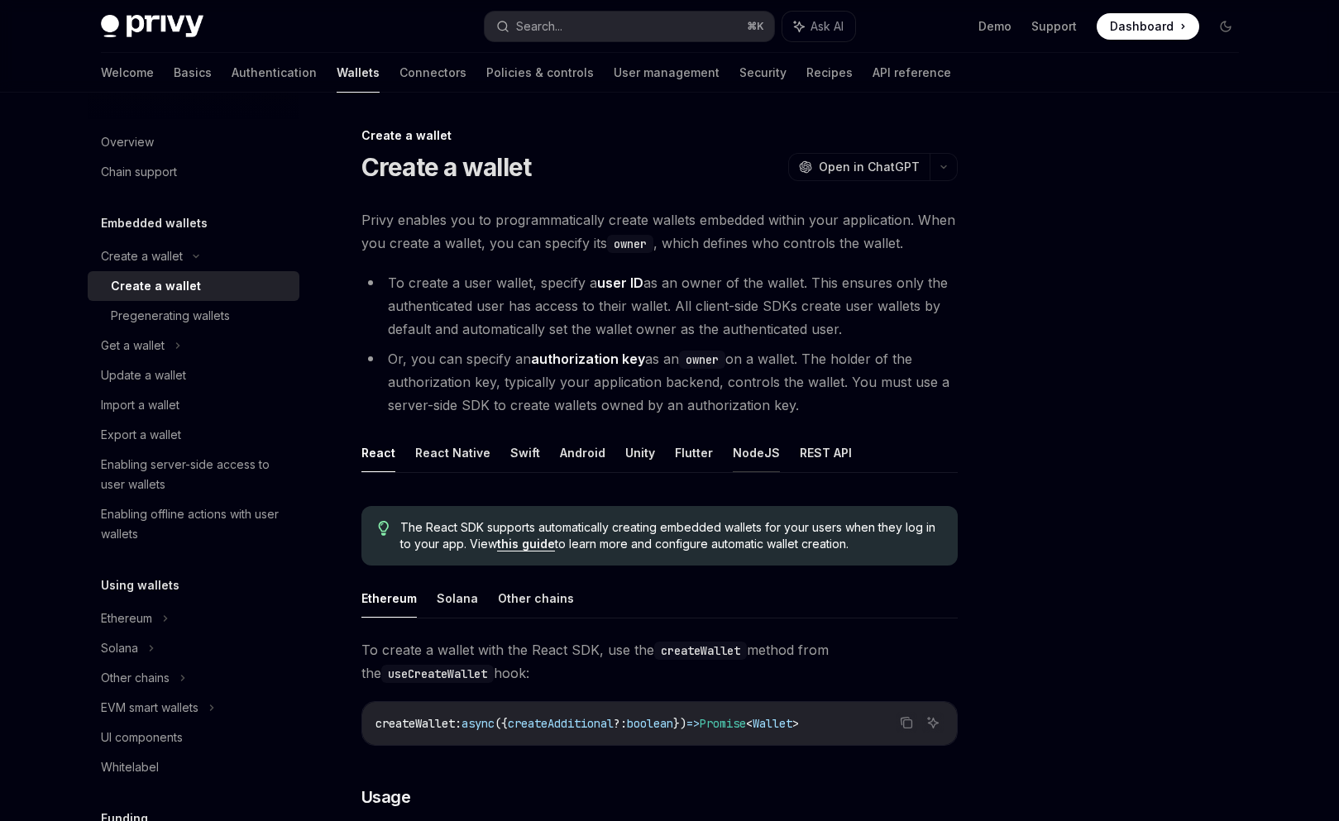
click at [760, 454] on button "NodeJS" at bounding box center [756, 452] width 47 height 39
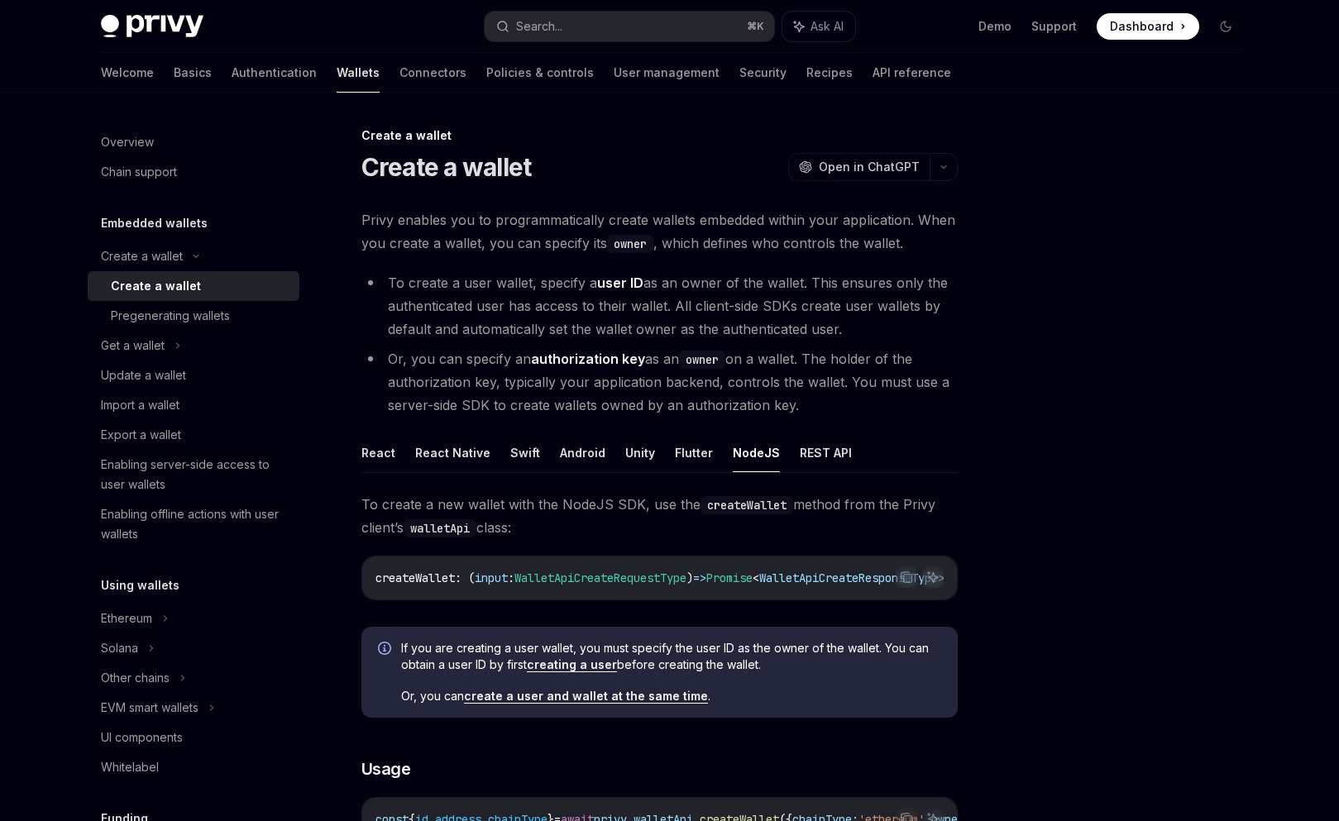
scroll to position [13, 0]
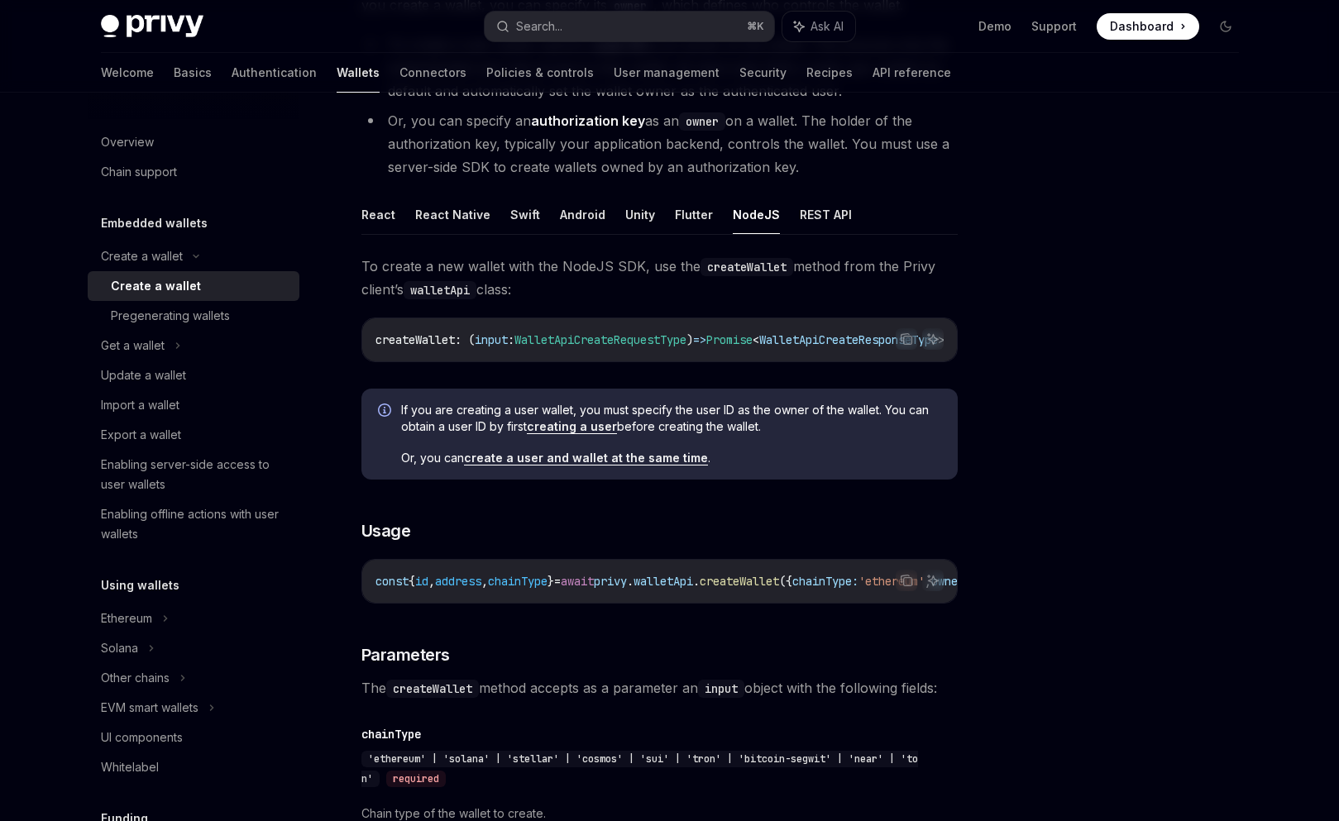
click at [542, 470] on div "If you are creating a user wallet, you must specify the user ID as the owner of…" at bounding box center [659, 434] width 596 height 91
click at [539, 454] on div "If you are creating a user wallet, you must specify the user ID as the owner of…" at bounding box center [671, 434] width 540 height 64
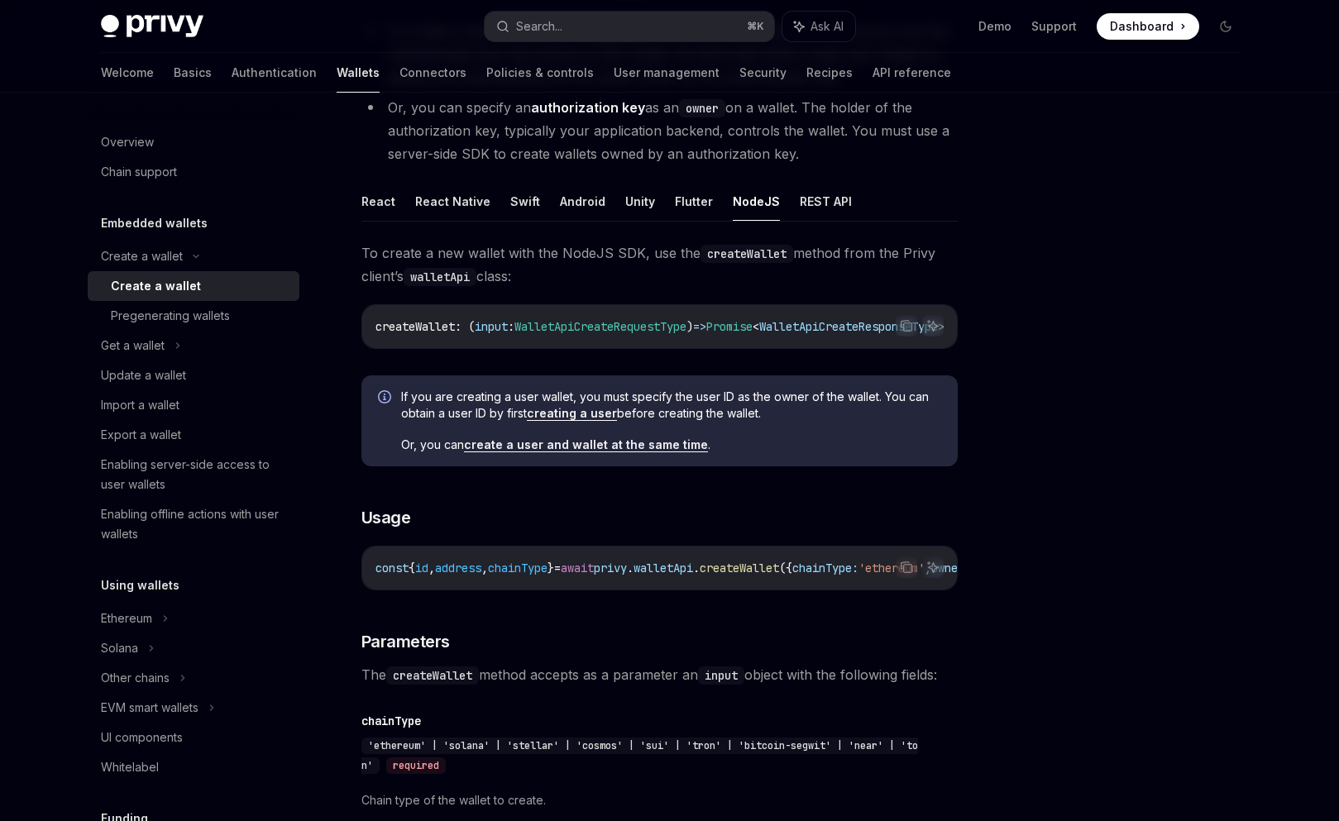
click at [539, 452] on link "create a user and wallet at the same time" at bounding box center [586, 444] width 244 height 15
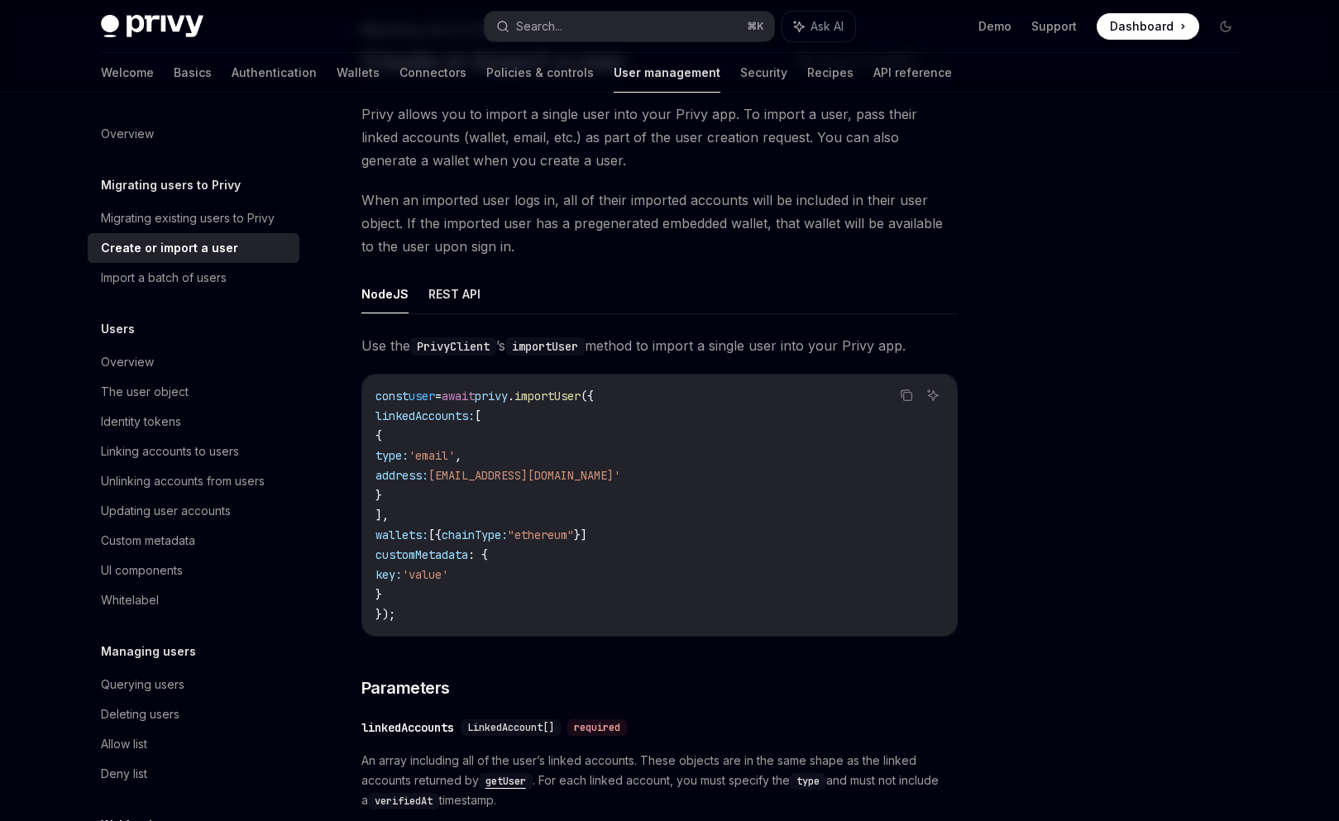
scroll to position [198, 0]
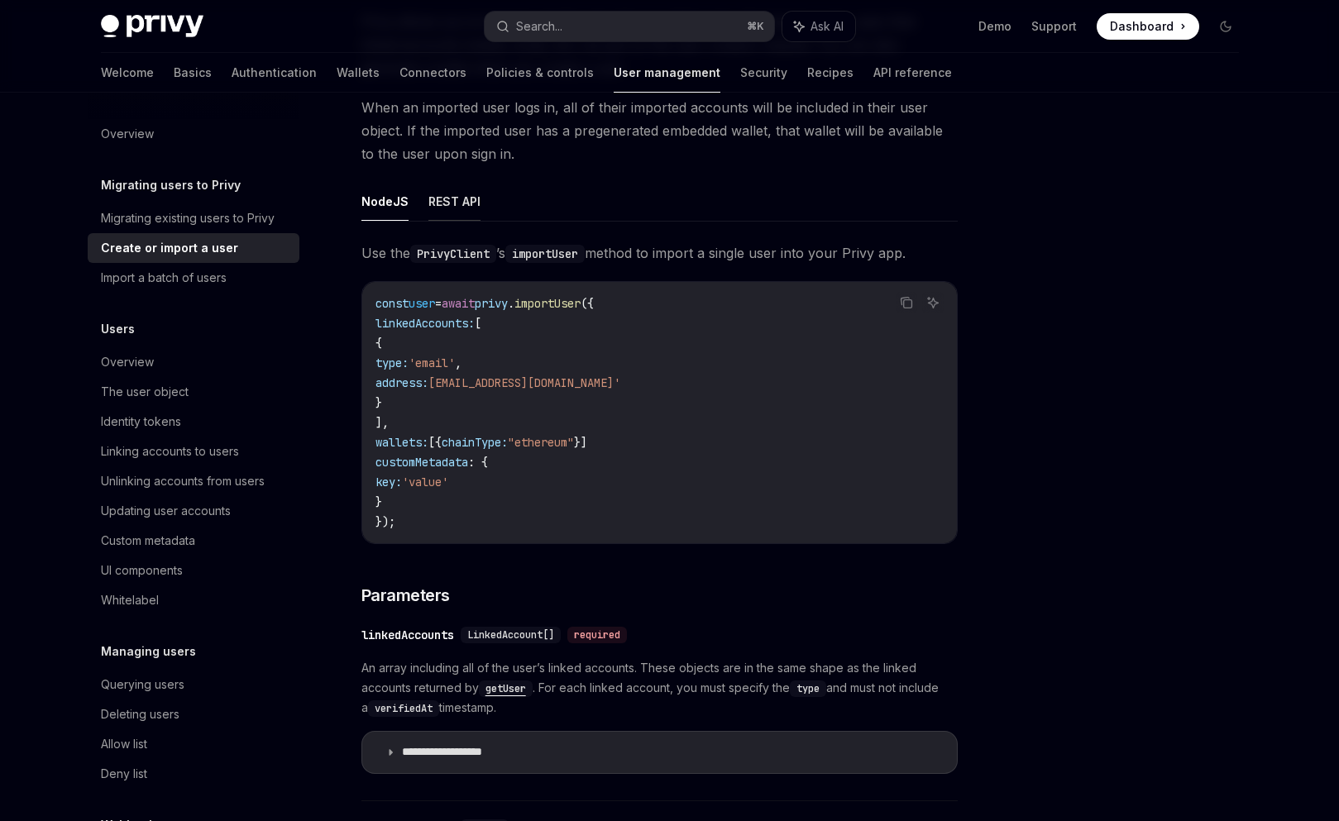
click at [453, 194] on button "REST API" at bounding box center [454, 201] width 52 height 39
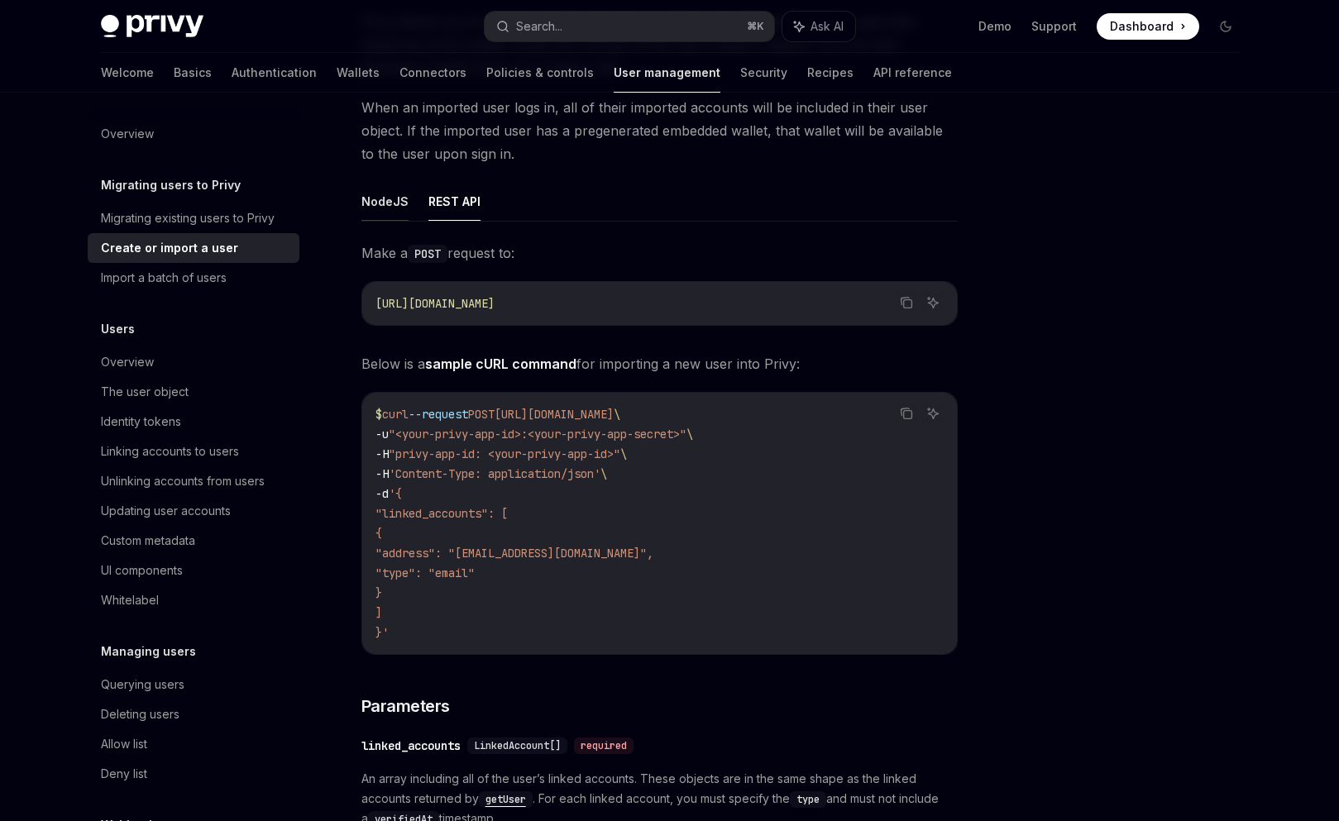
click at [383, 221] on button "NodeJS" at bounding box center [384, 201] width 47 height 39
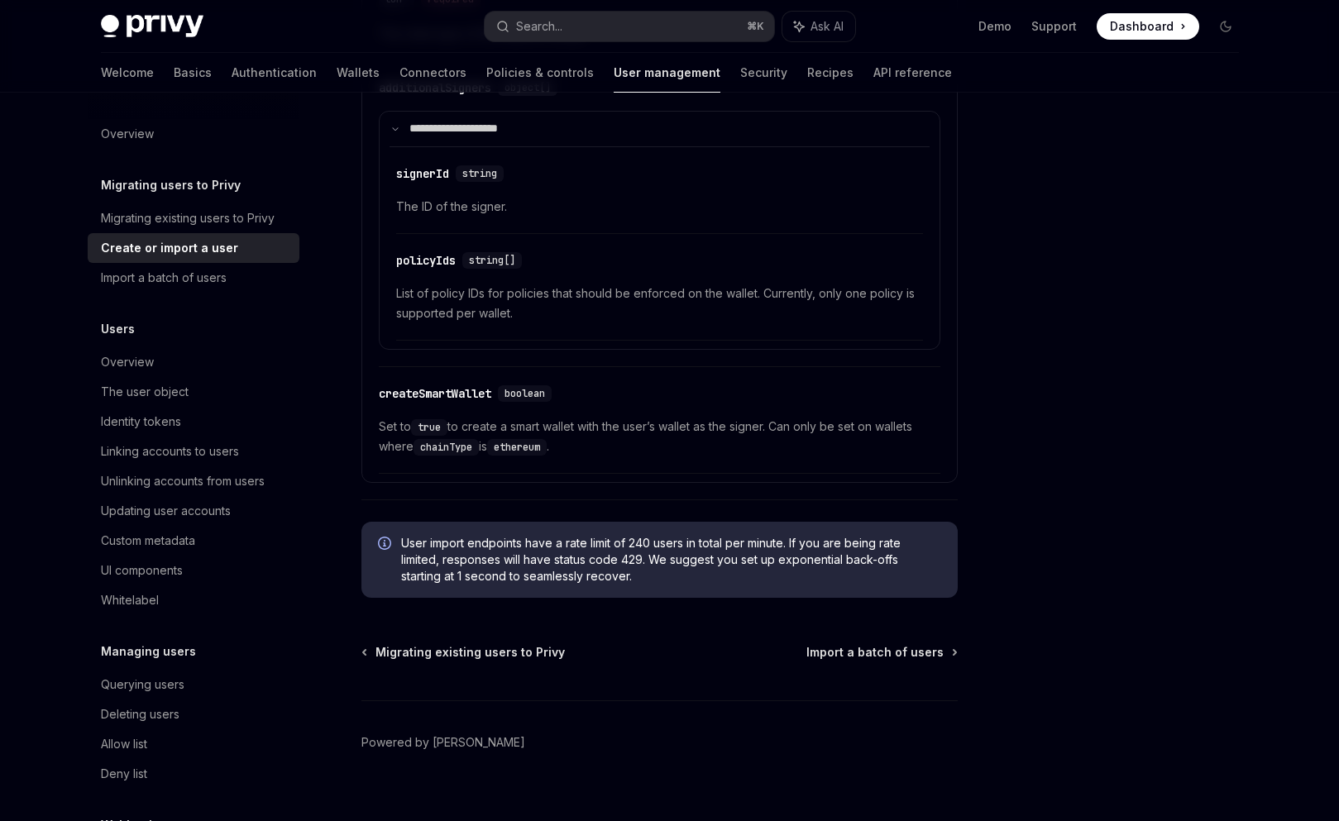
scroll to position [1318, 0]
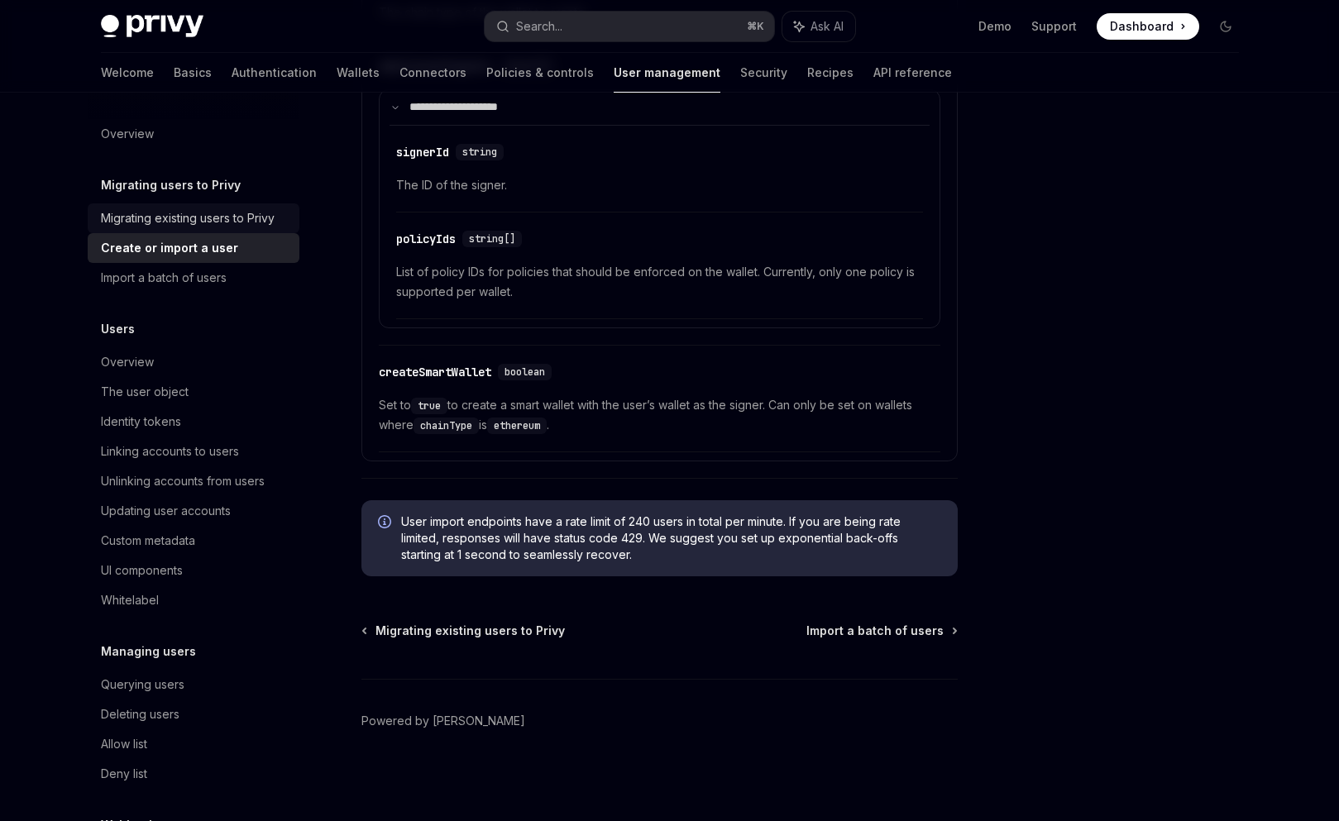
click at [195, 226] on div "Migrating existing users to Privy" at bounding box center [188, 218] width 174 height 20
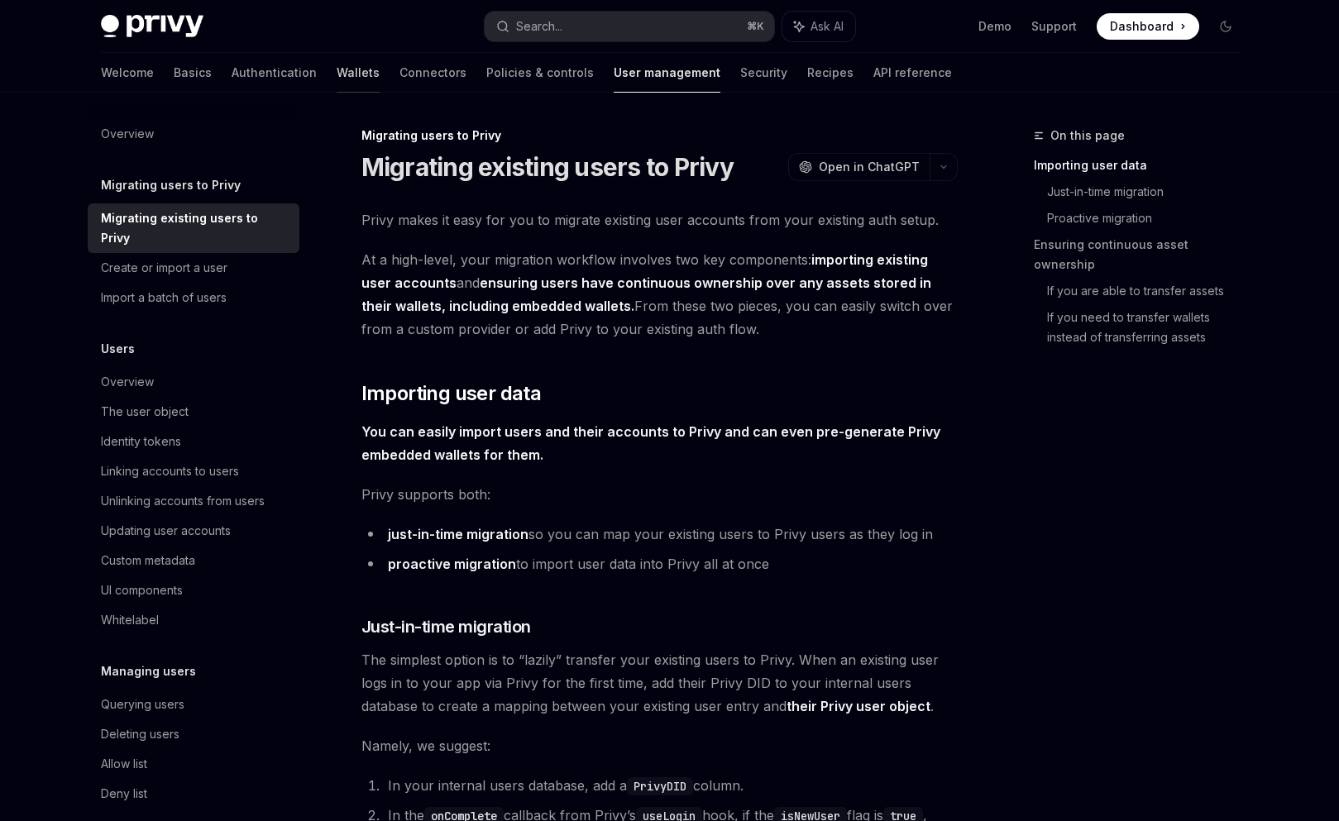
click at [337, 68] on link "Wallets" at bounding box center [358, 73] width 43 height 40
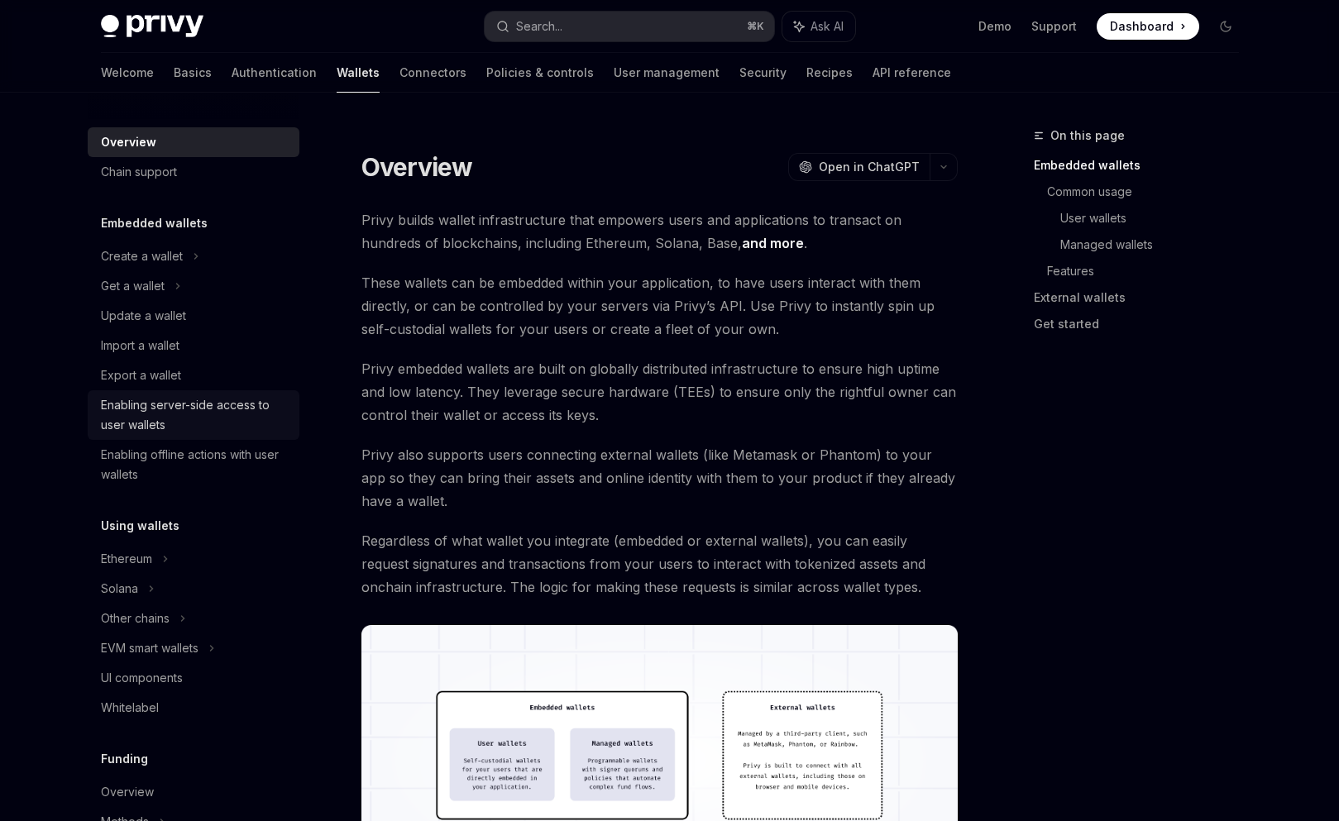
click at [137, 403] on div "Enabling server-side access to user wallets" at bounding box center [195, 415] width 189 height 40
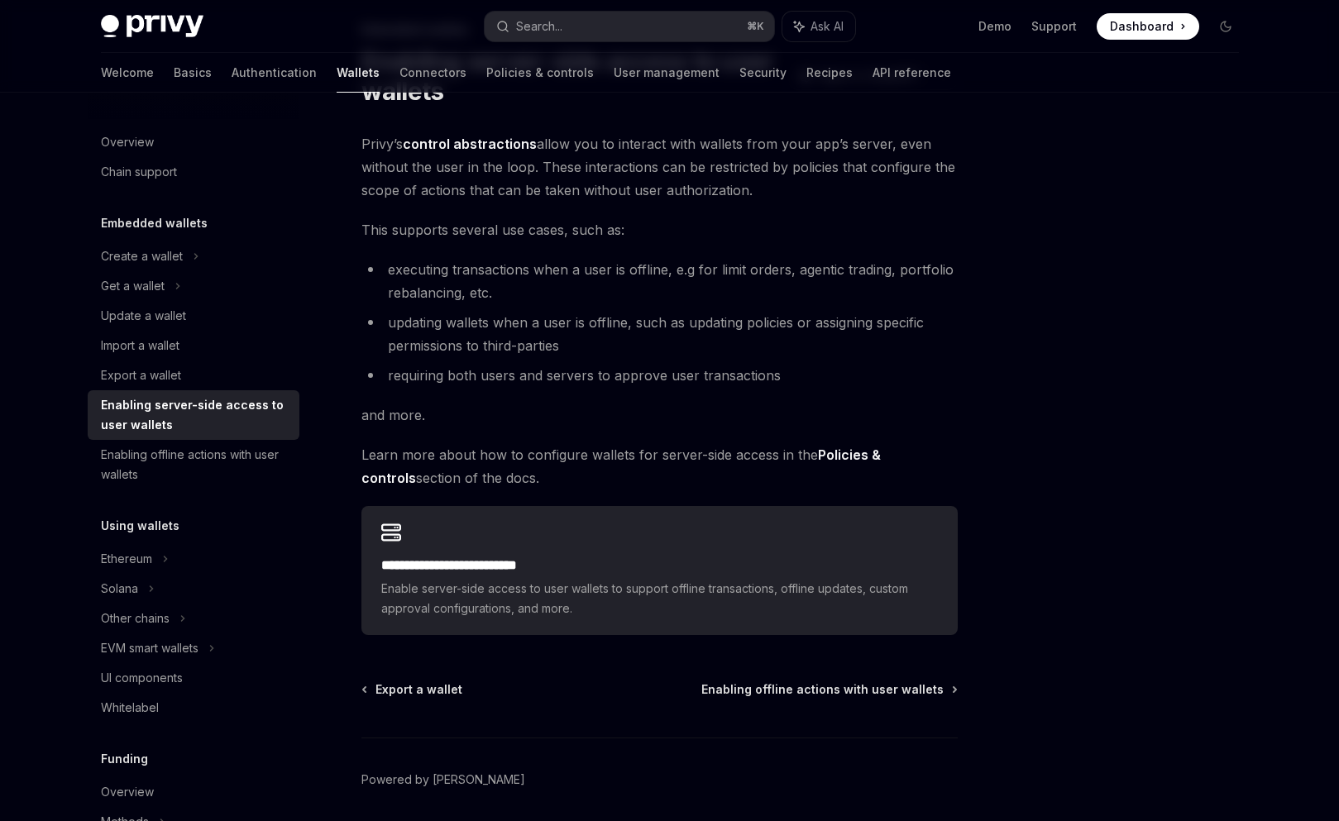
scroll to position [165, 0]
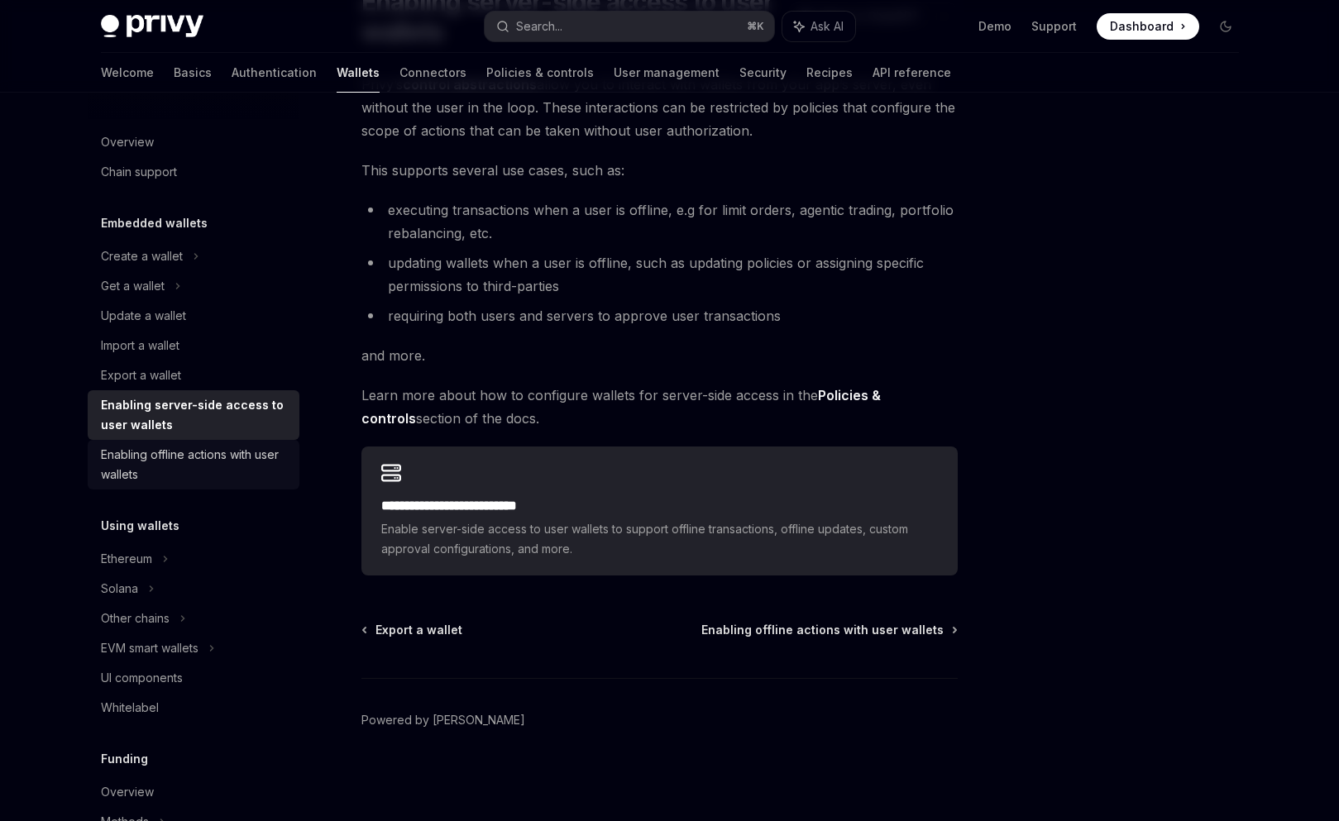
click at [141, 480] on div "Enabling offline actions with user wallets" at bounding box center [195, 465] width 189 height 40
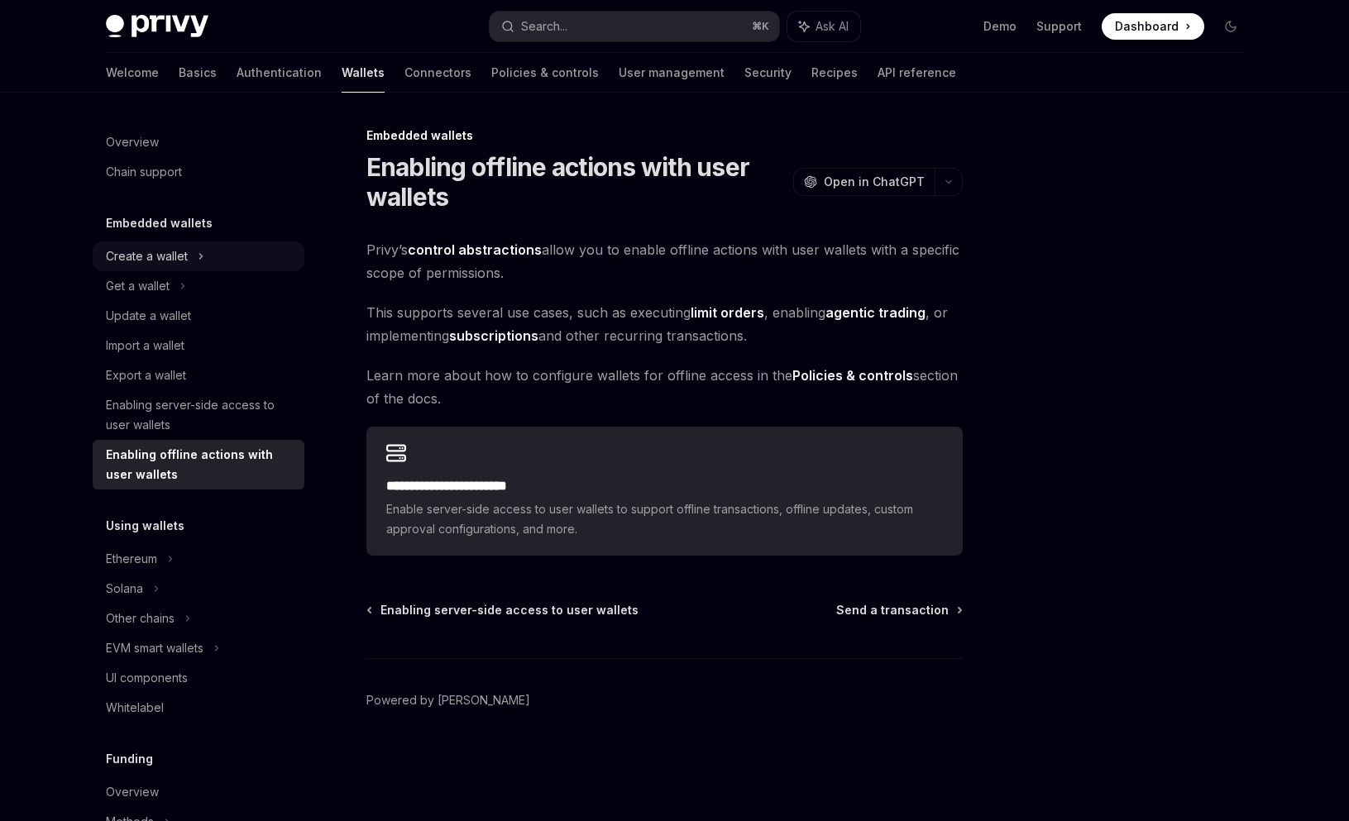
click at [145, 255] on div "Create a wallet" at bounding box center [147, 256] width 82 height 20
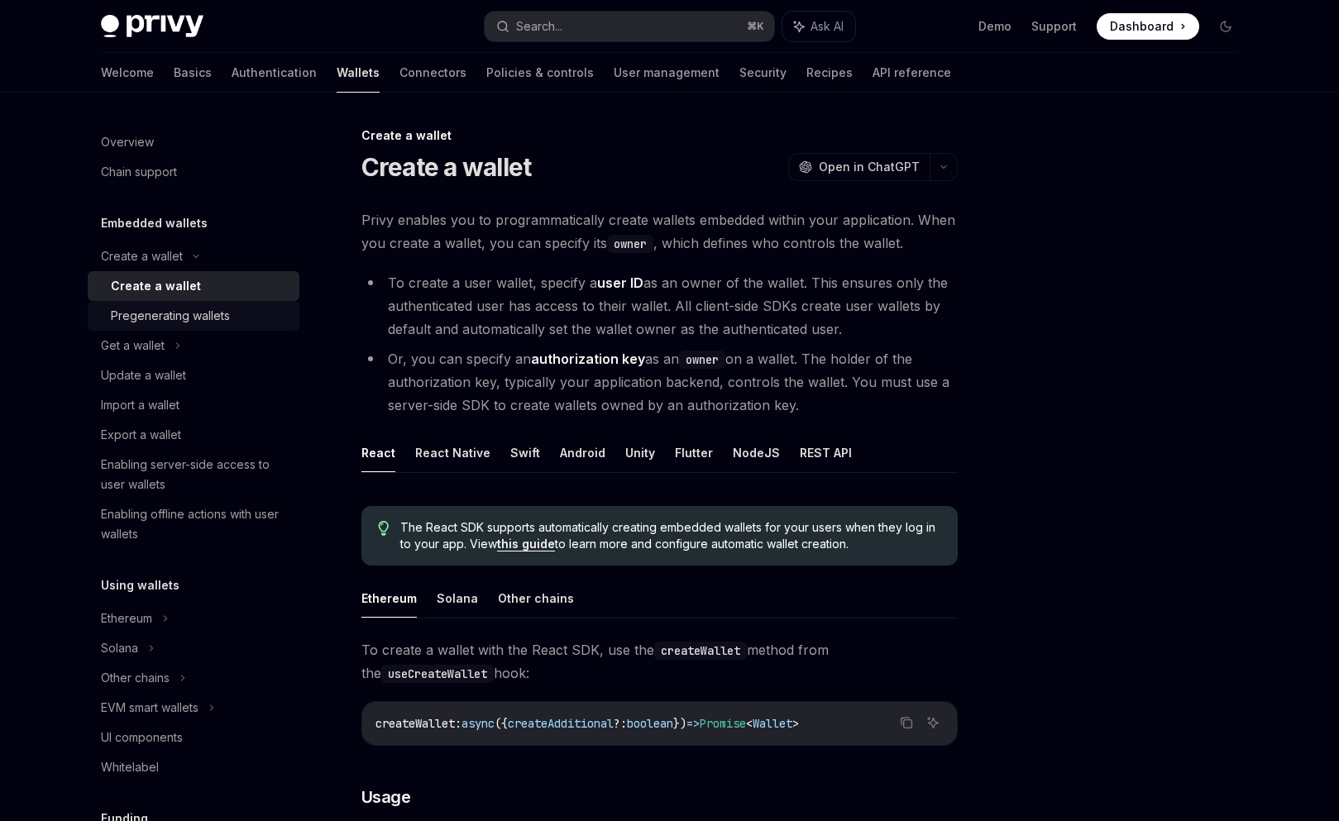
click at [170, 312] on div "Pregenerating wallets" at bounding box center [170, 316] width 119 height 20
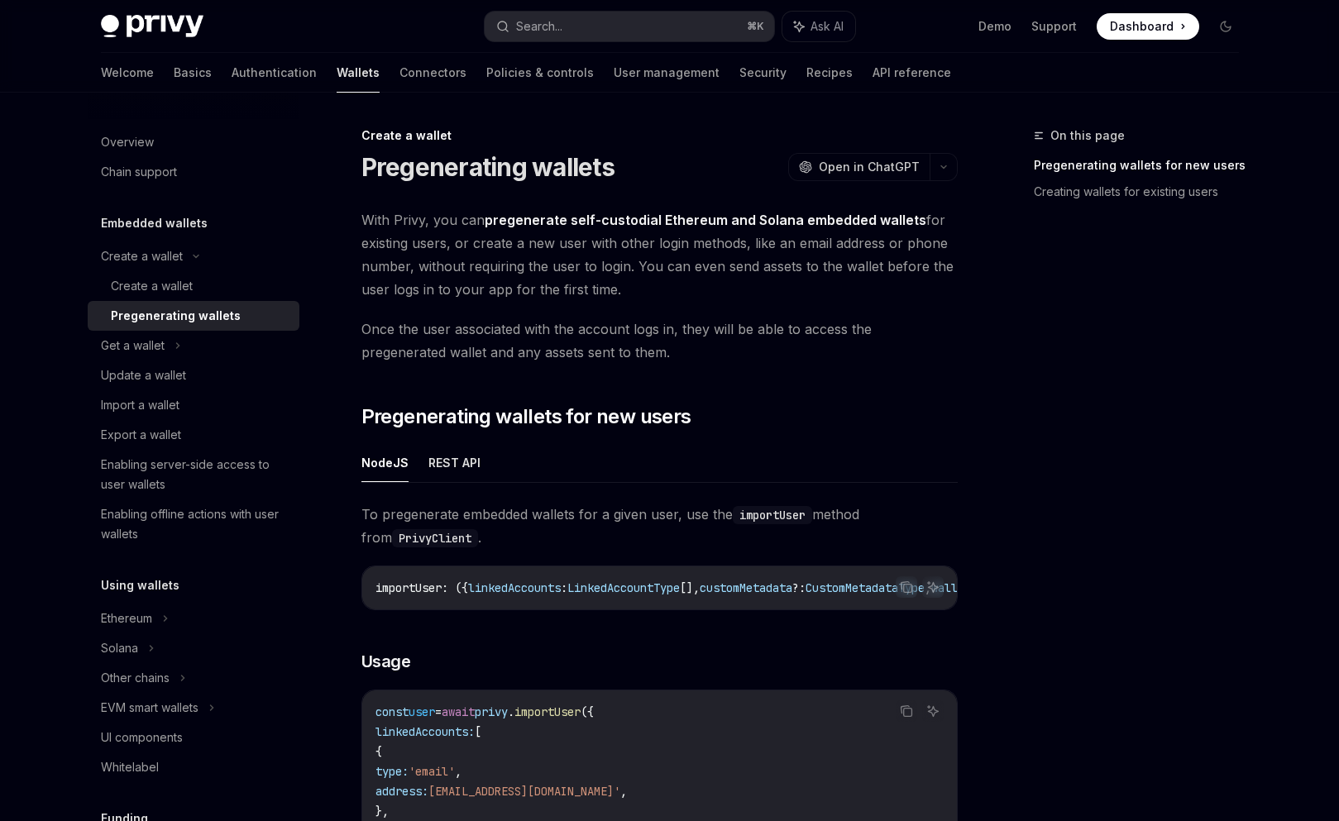
click at [404, 273] on span "With Privy, you can pregenerate self-custodial Ethereum and Solana embedded wal…" at bounding box center [659, 254] width 596 height 93
click at [403, 273] on span "With Privy, you can pregenerate self-custodial Ethereum and Solana embedded wal…" at bounding box center [659, 254] width 596 height 93
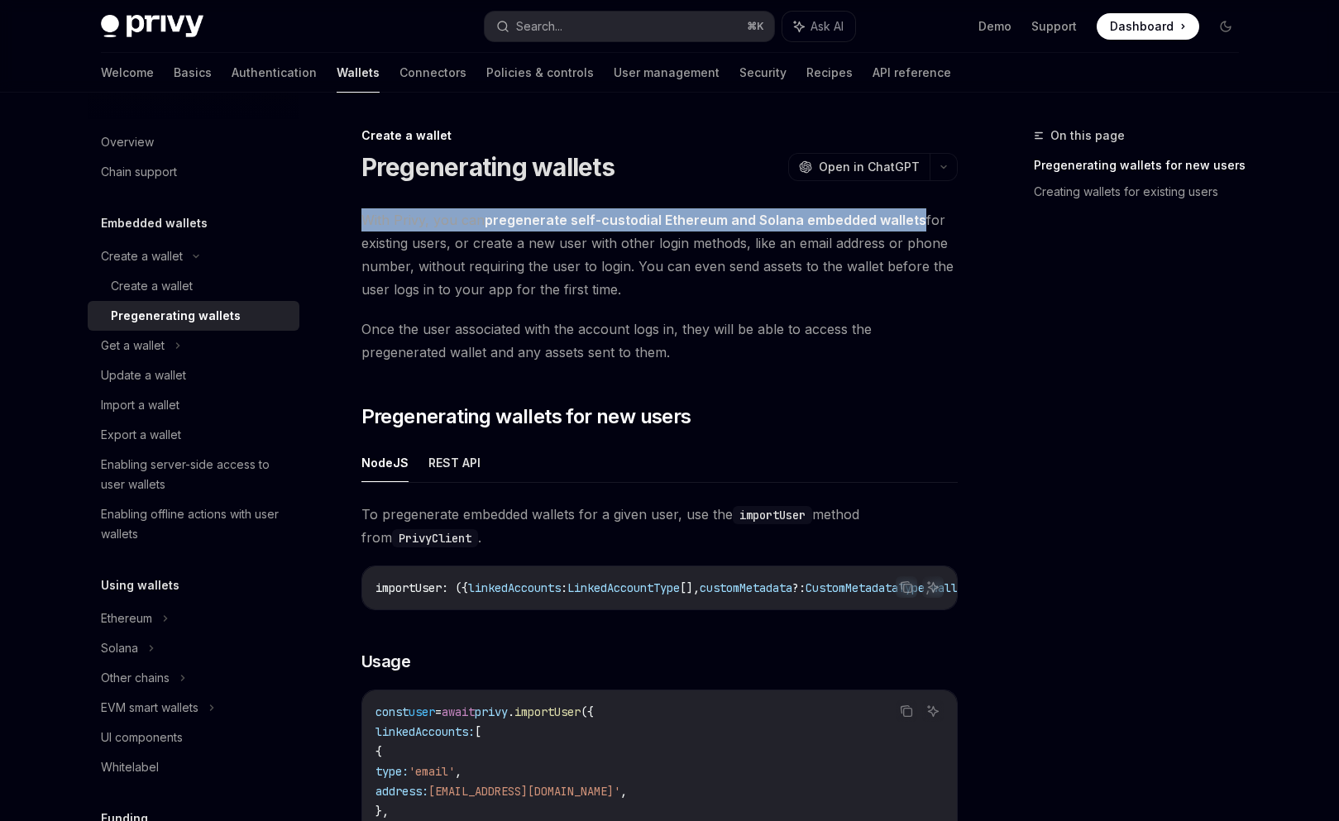
click at [403, 273] on span "With Privy, you can pregenerate self-custodial Ethereum and Solana embedded wal…" at bounding box center [659, 254] width 596 height 93
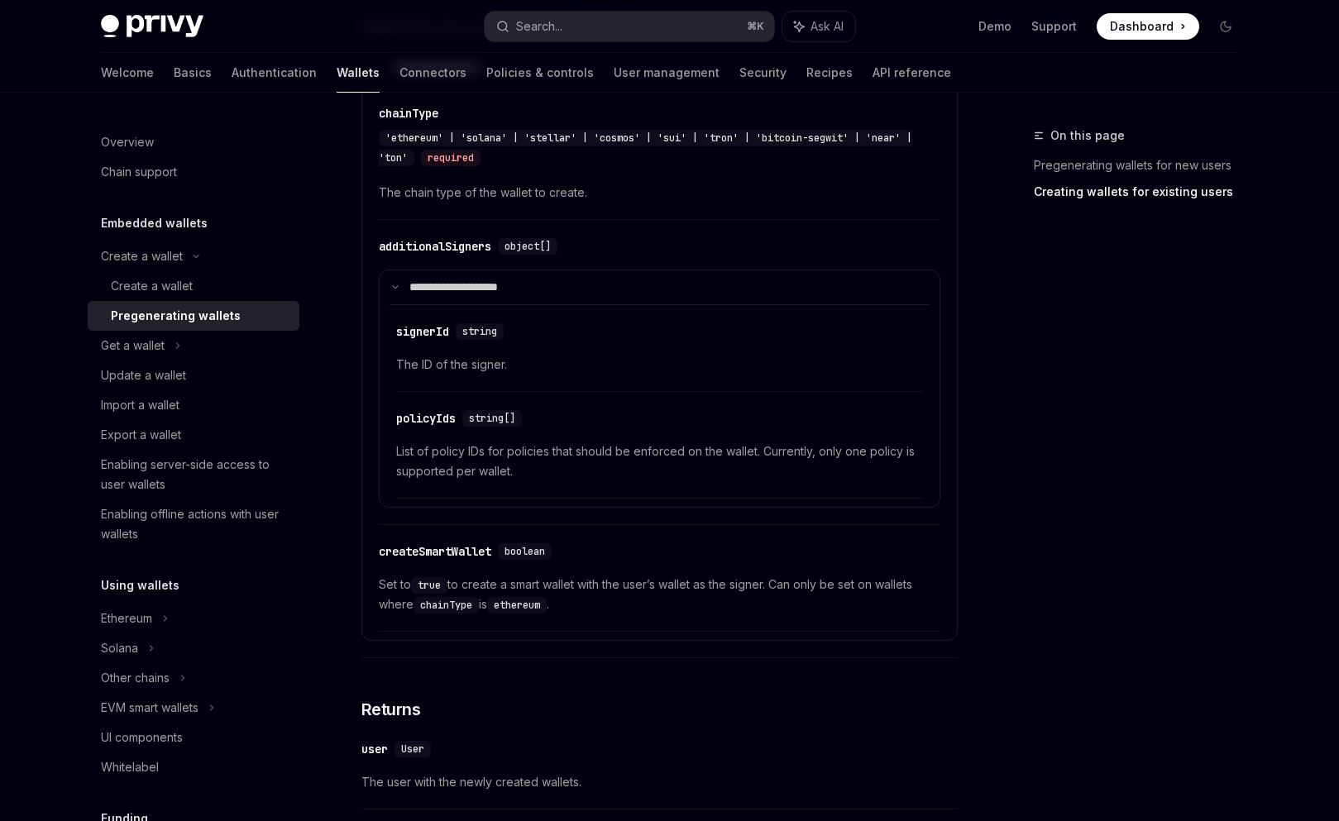
scroll to position [2805, 0]
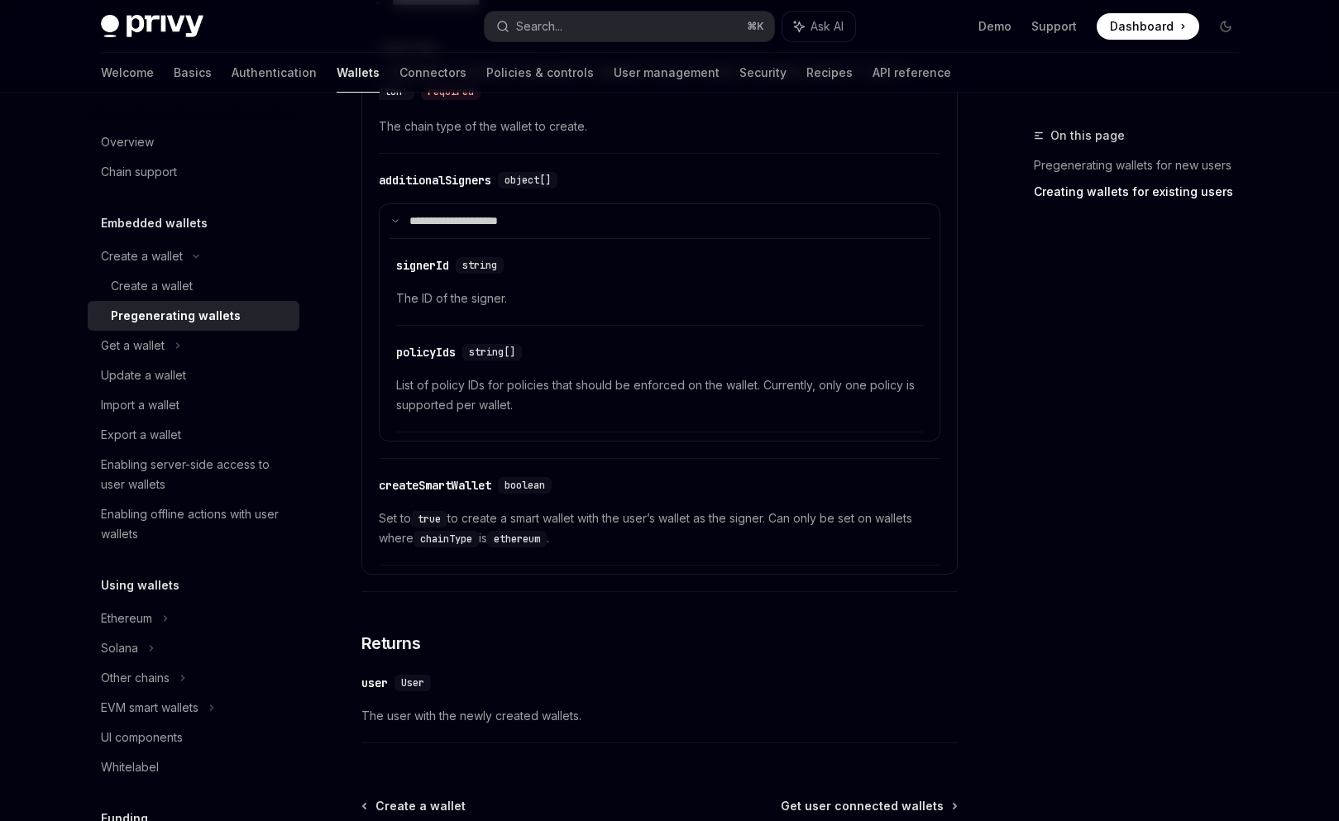
click at [387, 341] on details "**********" at bounding box center [659, 322] width 561 height 239
drag, startPoint x: 538, startPoint y: 425, endPoint x: 398, endPoint y: 266, distance: 212.0
click at [398, 266] on div "​ signerId string The ID of the signer. ​ policyIds string[] List of policy IDs…" at bounding box center [659, 335] width 540 height 194
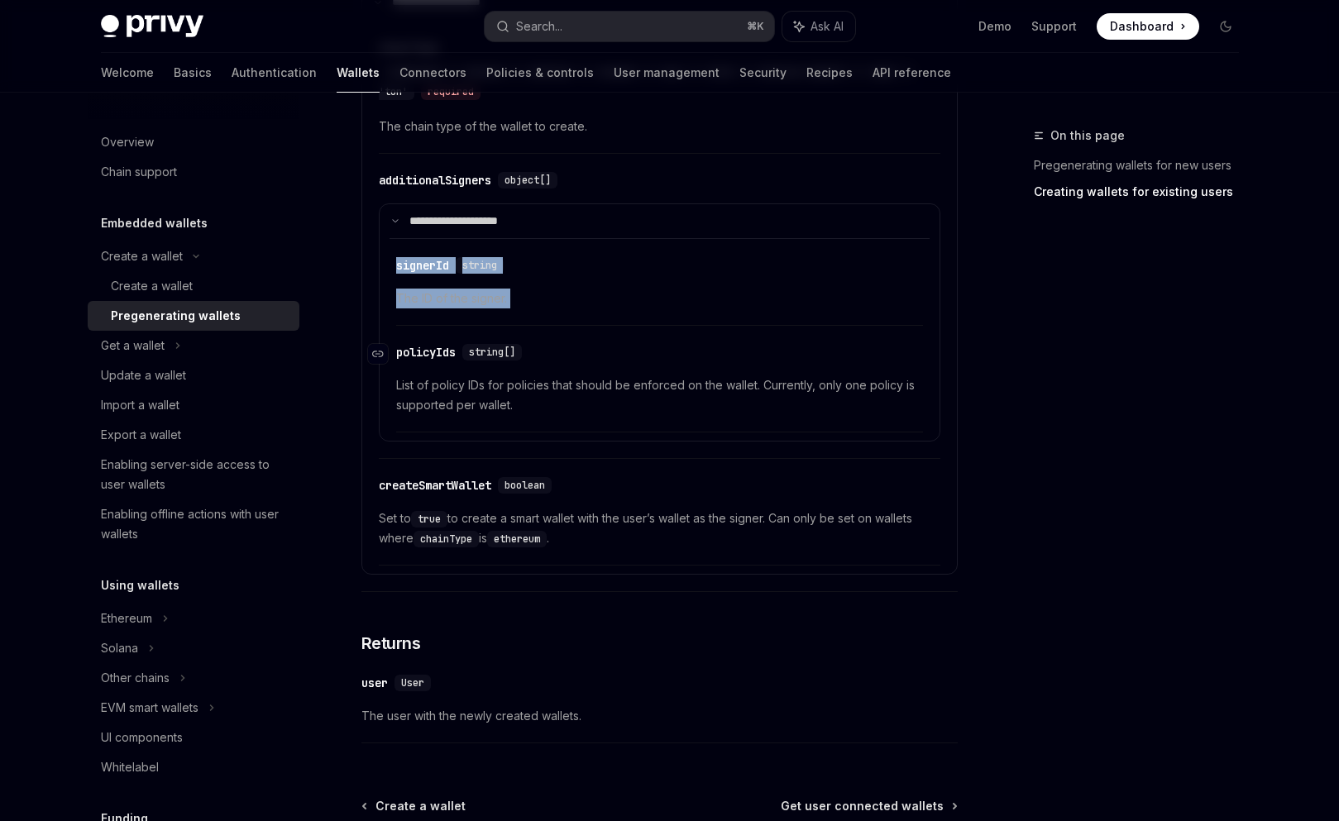
click at [674, 352] on div "​ policyIds string[]" at bounding box center [651, 352] width 510 height 20
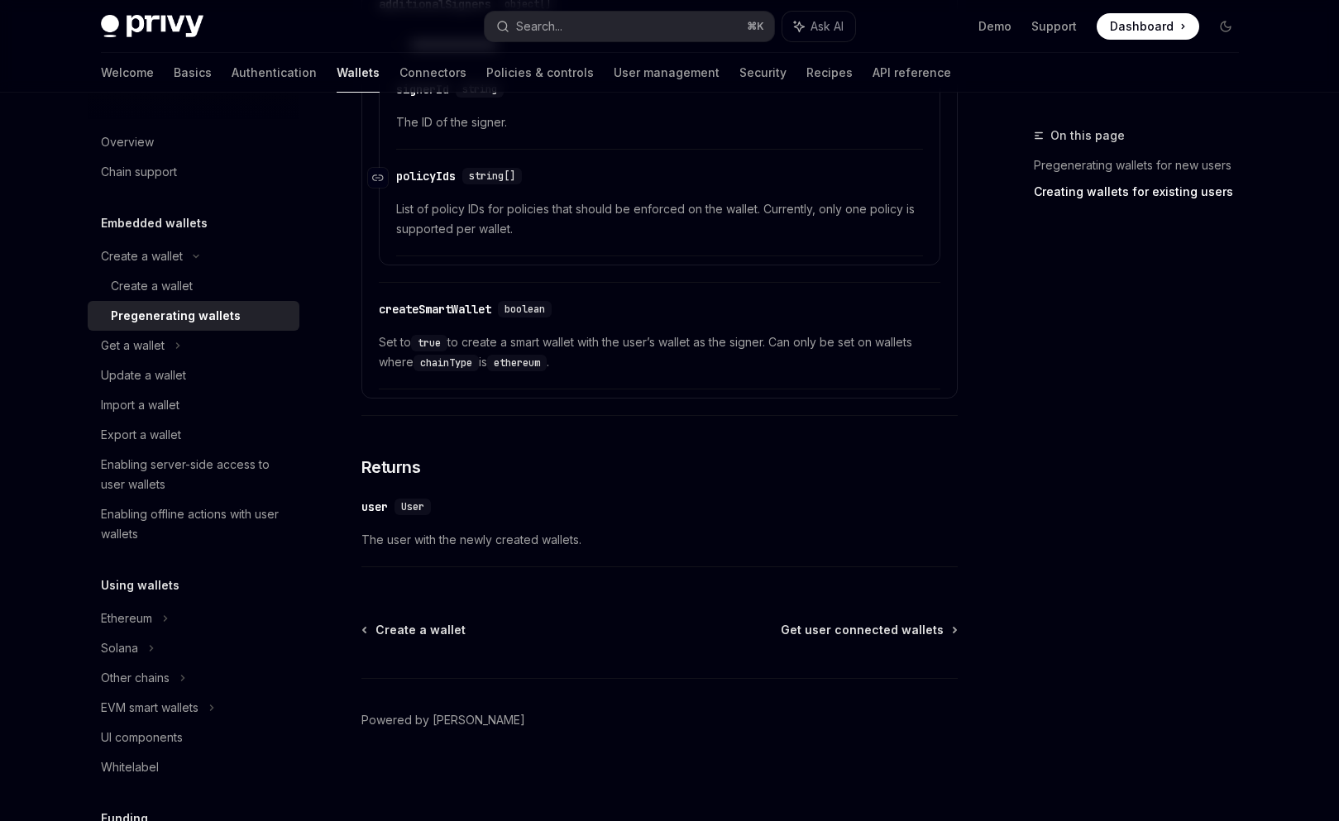
scroll to position [2991, 0]
click at [822, 627] on span "Get user connected wallets" at bounding box center [862, 630] width 163 height 17
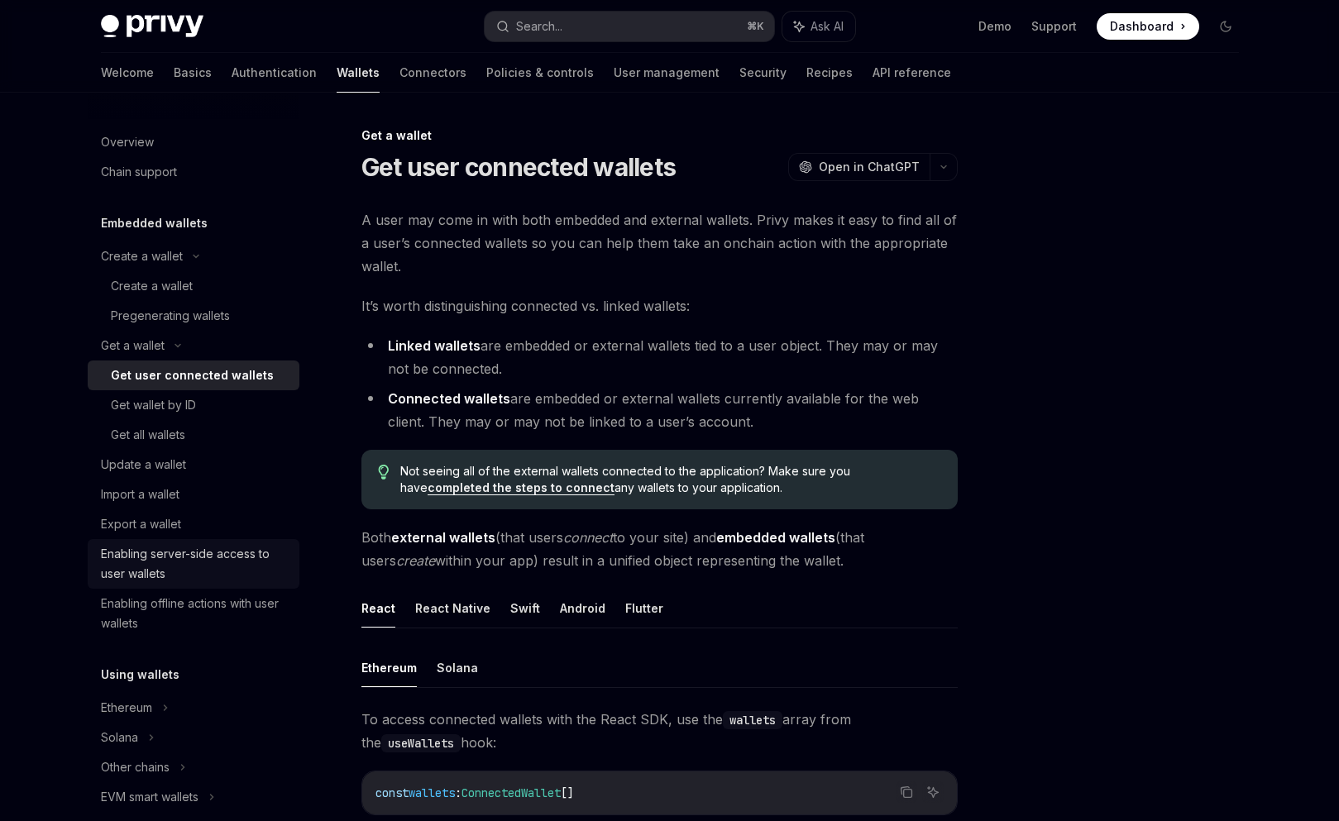
click at [189, 541] on link "Enabling server-side access to user wallets" at bounding box center [194, 564] width 212 height 50
type textarea "*"
